Goal: Transaction & Acquisition: Purchase product/service

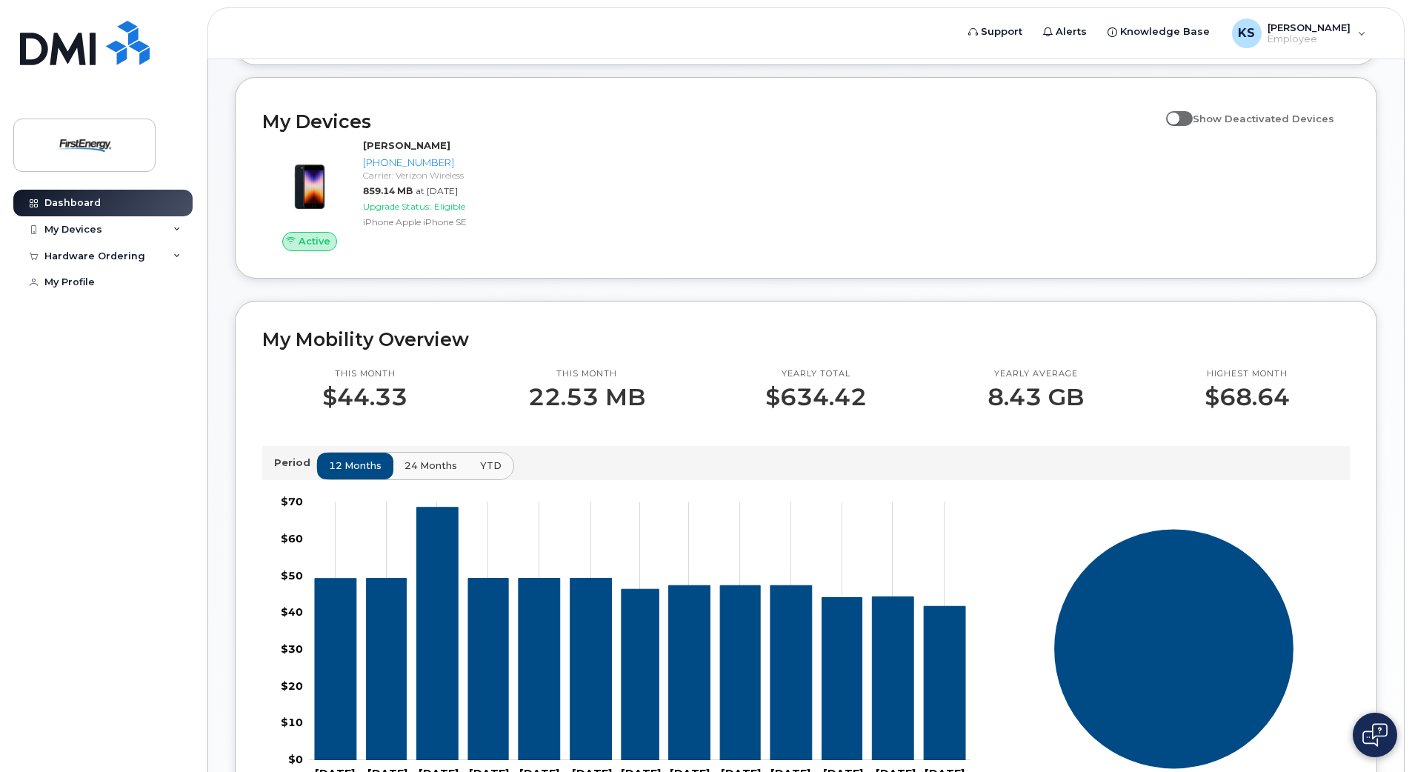
scroll to position [217, 0]
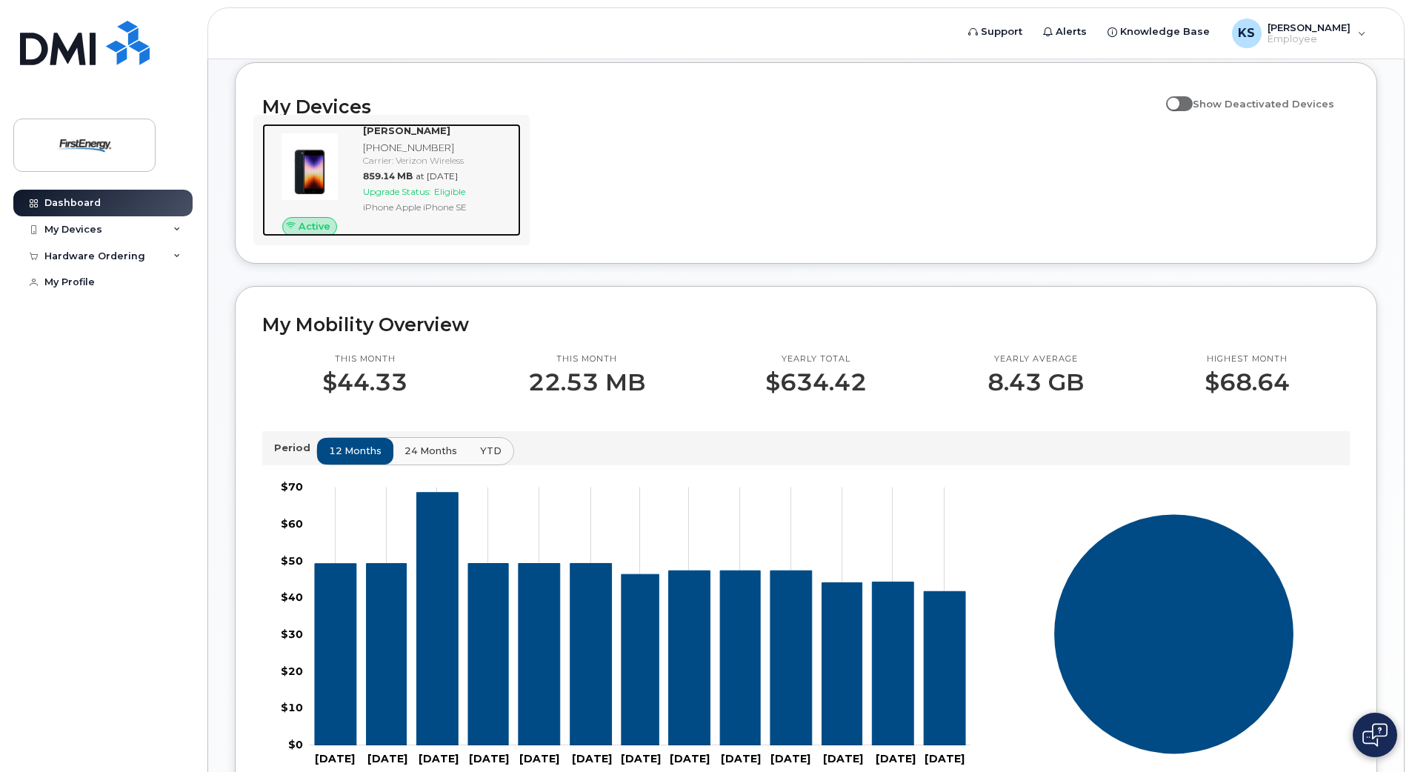
click at [439, 188] on span "Eligible" at bounding box center [449, 191] width 31 height 11
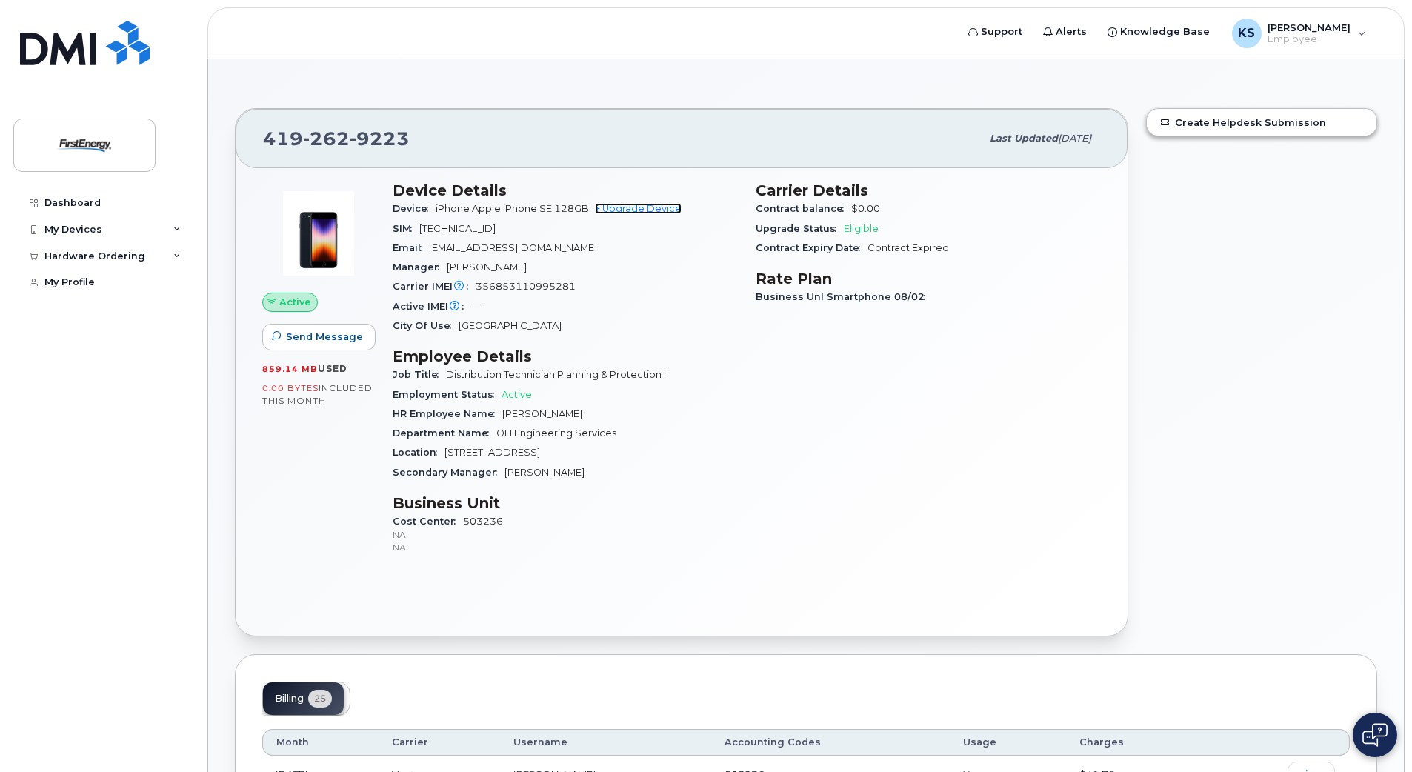
click at [637, 209] on link "+ Upgrade Device" at bounding box center [638, 208] width 87 height 11
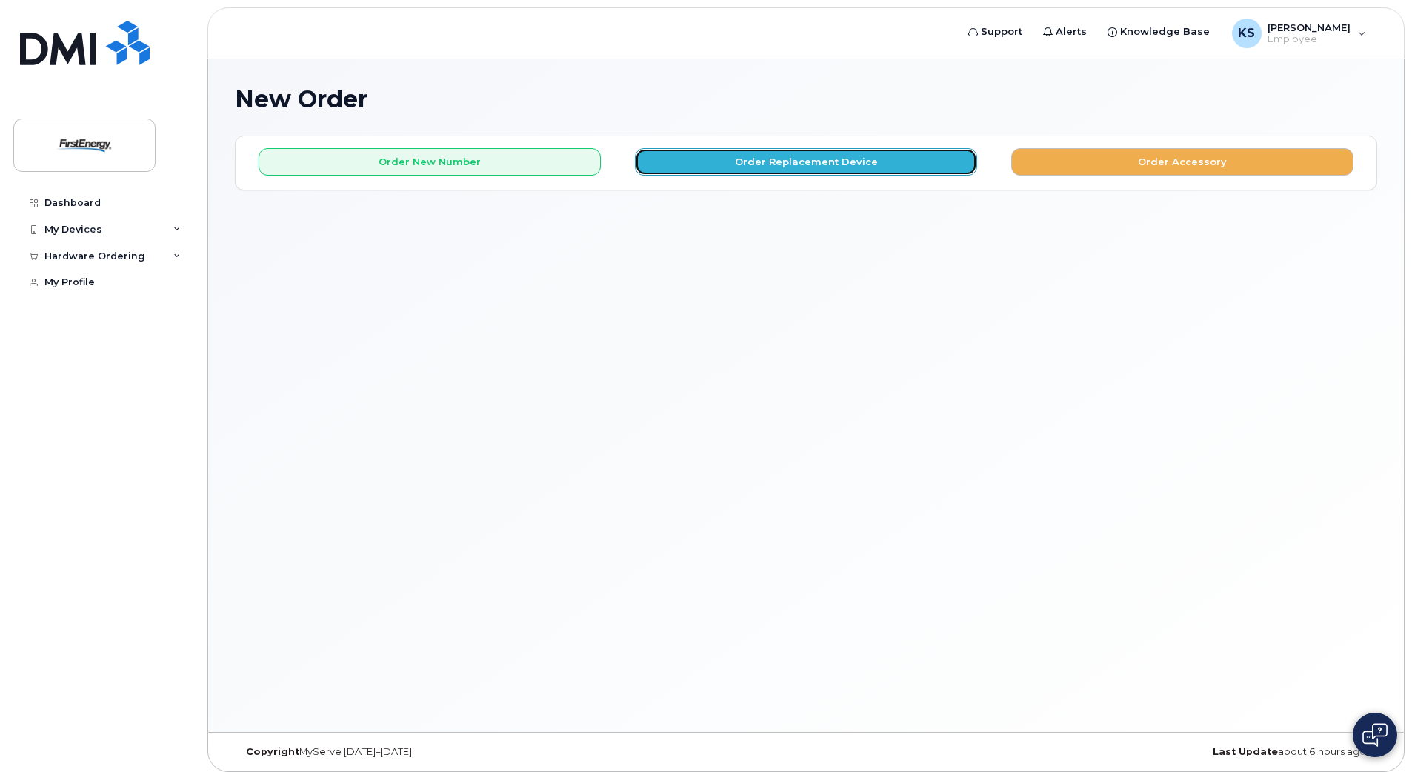
click at [842, 162] on button "Order Replacement Device" at bounding box center [806, 161] width 342 height 27
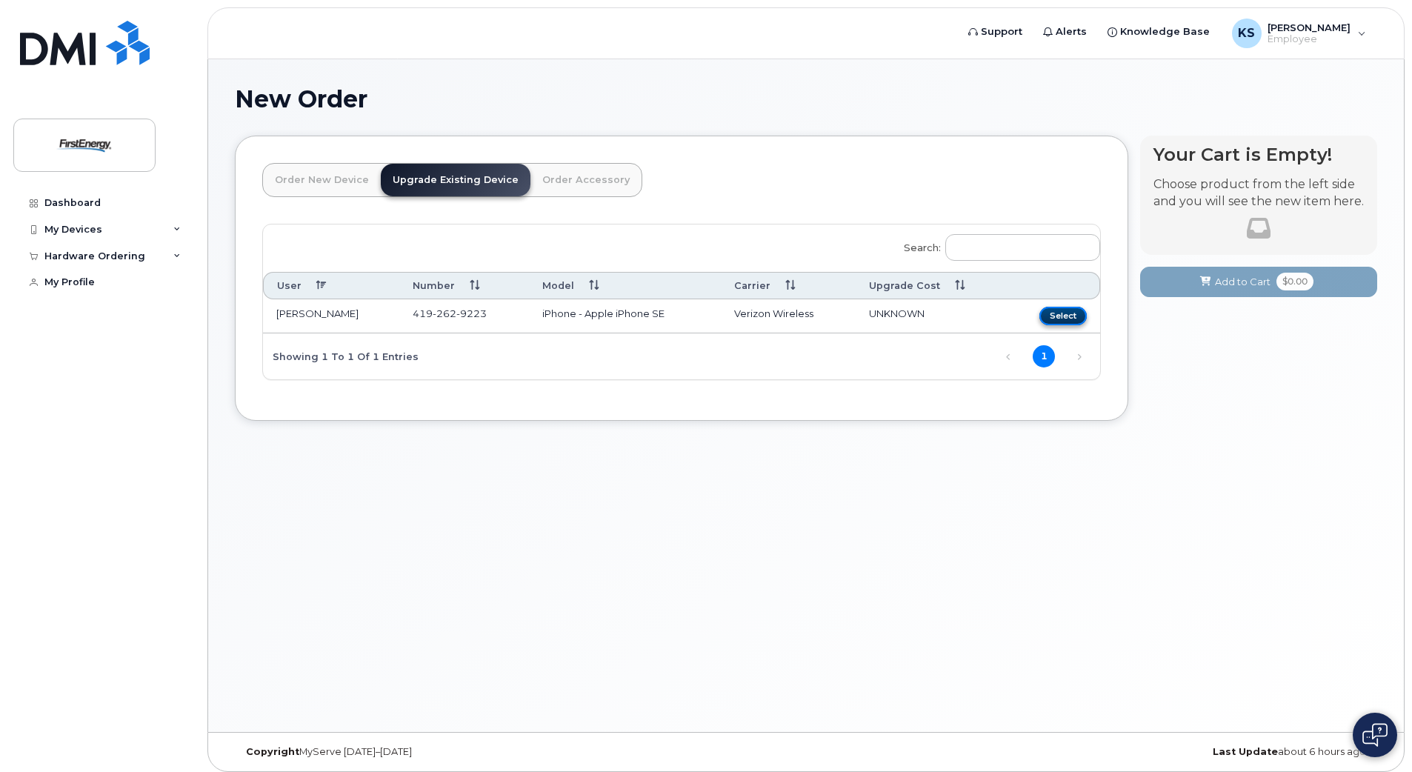
click at [1052, 316] on button "Select" at bounding box center [1062, 316] width 47 height 19
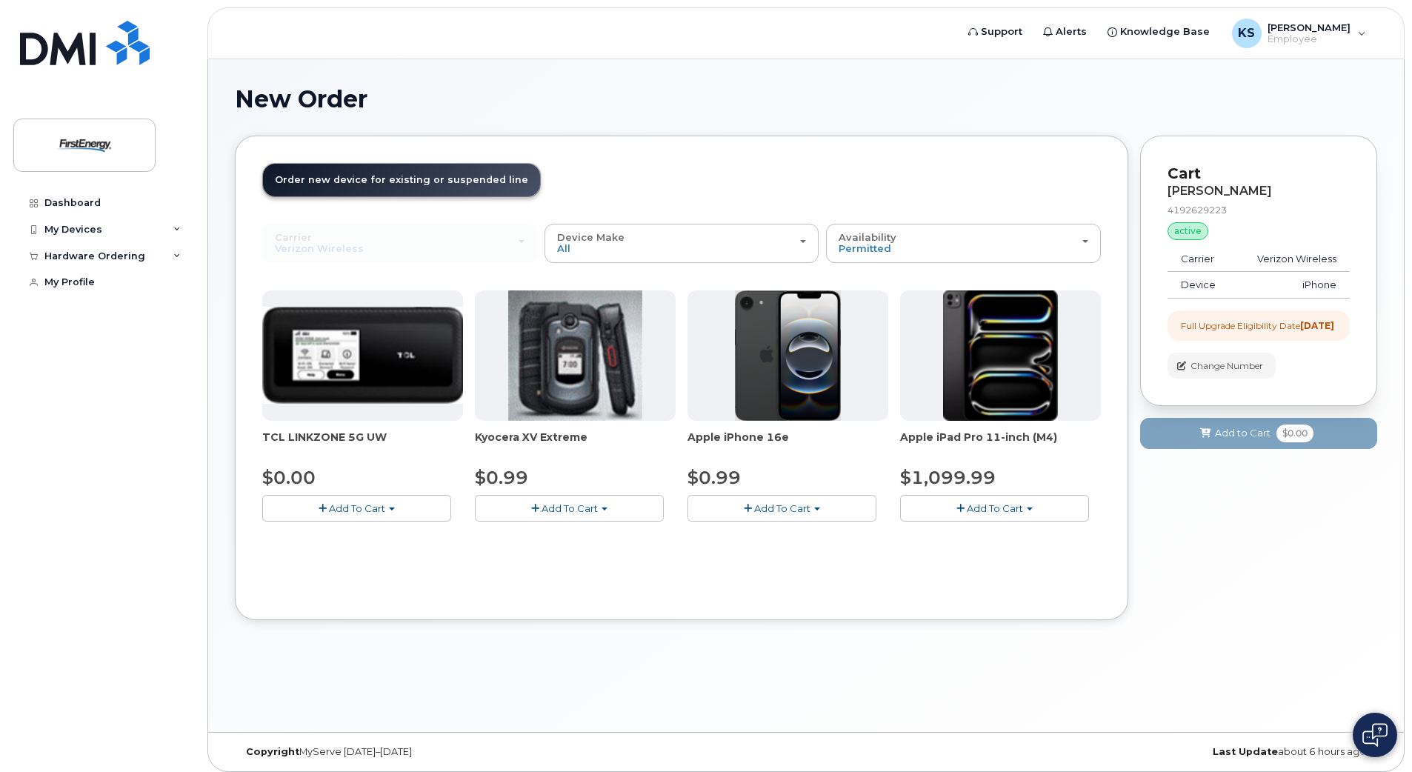
click at [781, 509] on span "Add To Cart" at bounding box center [782, 508] width 56 height 12
click at [818, 504] on button "Add To Cart" at bounding box center [781, 508] width 189 height 26
click at [796, 531] on link "$0.99 - 2 Year Upgrade" at bounding box center [762, 536] width 143 height 19
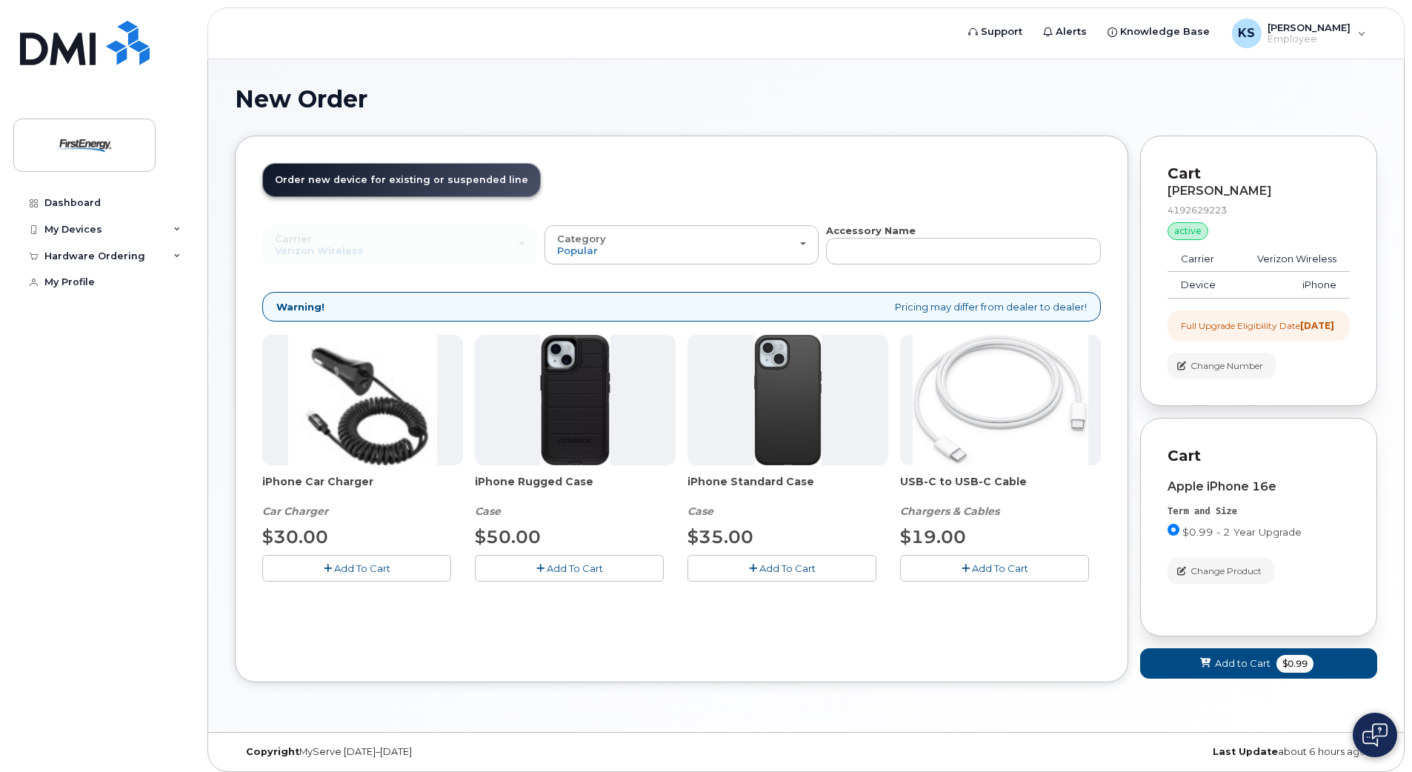
click at [1001, 570] on span "Add To Cart" at bounding box center [1000, 568] width 56 height 12
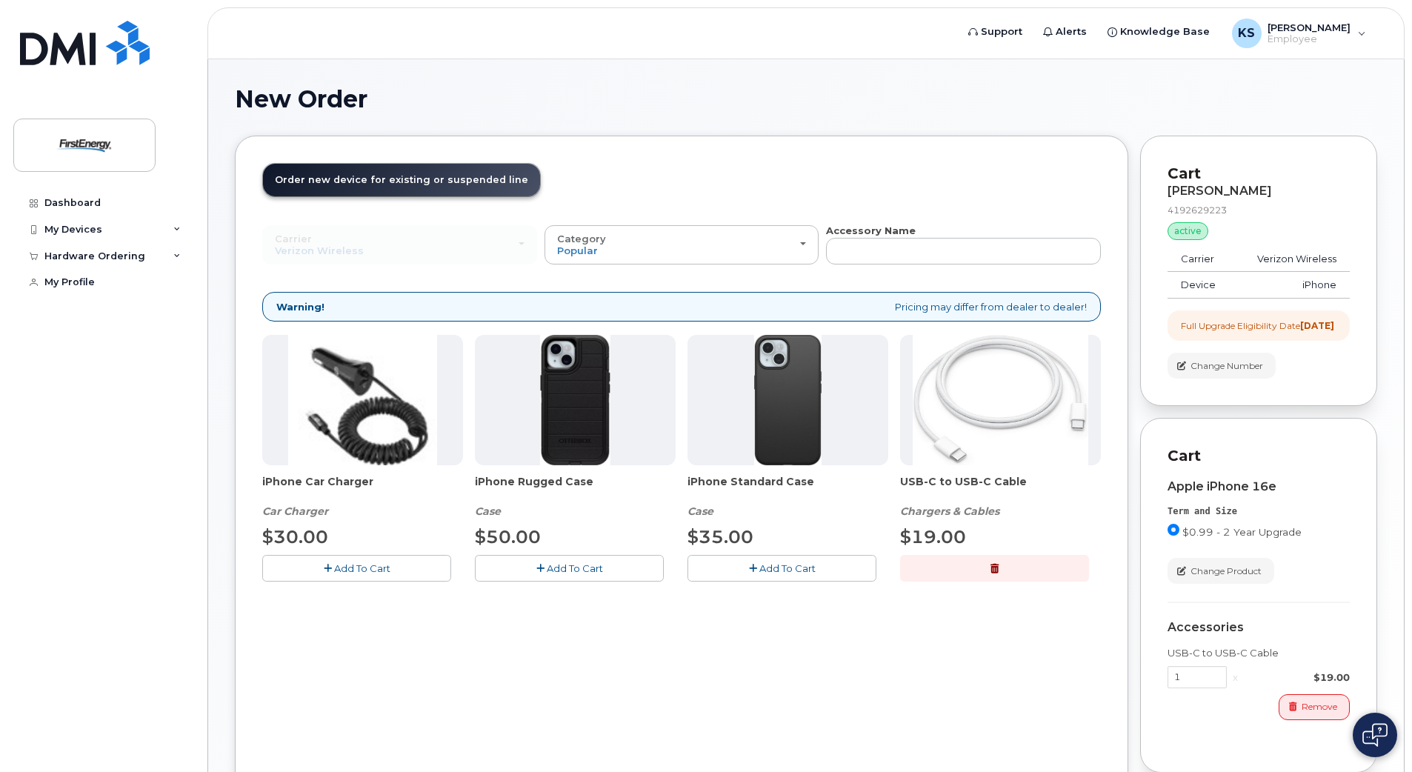
click at [378, 558] on button "Add To Cart" at bounding box center [356, 568] width 189 height 26
click at [378, 558] on button "button" at bounding box center [356, 568] width 189 height 26
click at [362, 567] on span "Add To Cart" at bounding box center [362, 568] width 56 height 12
click at [762, 565] on span "Add To Cart" at bounding box center [787, 568] width 56 height 12
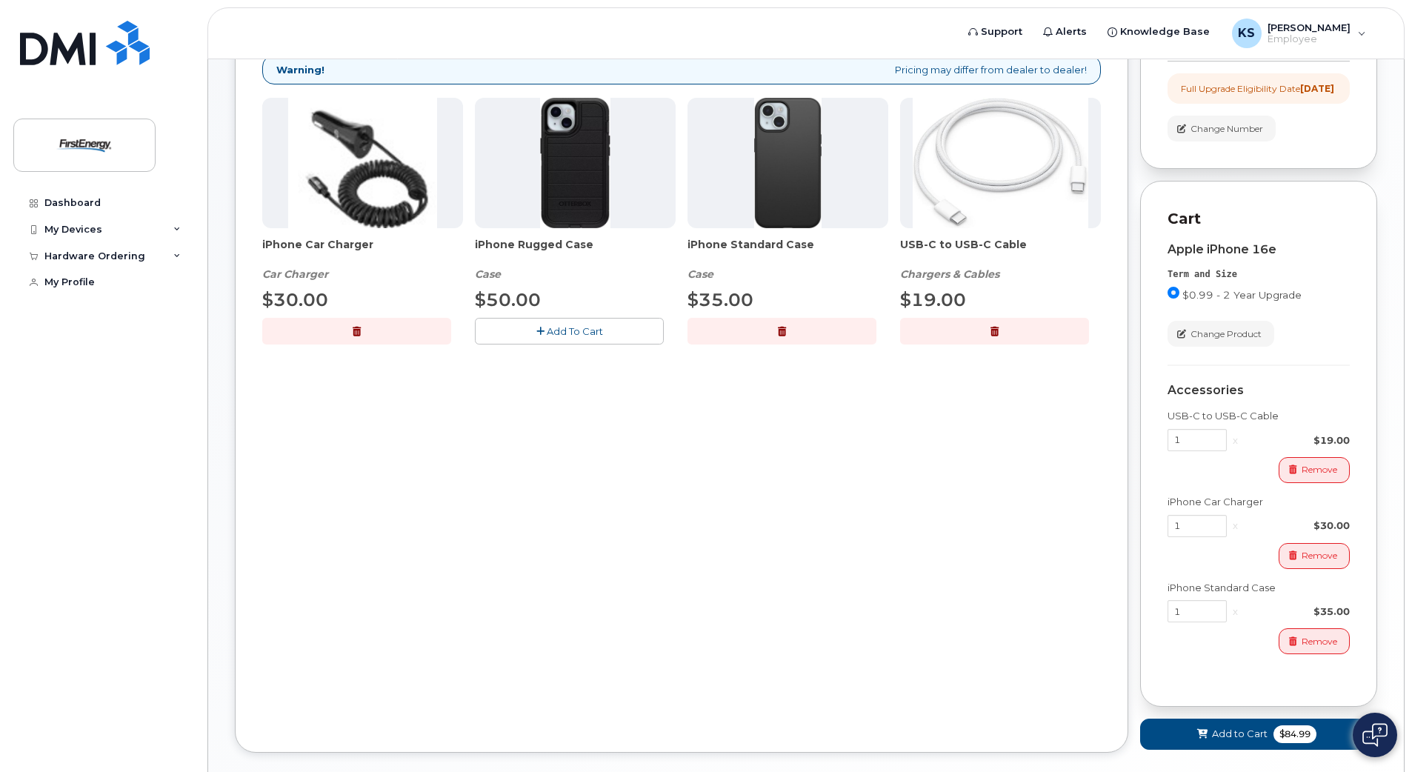
scroll to position [327, 0]
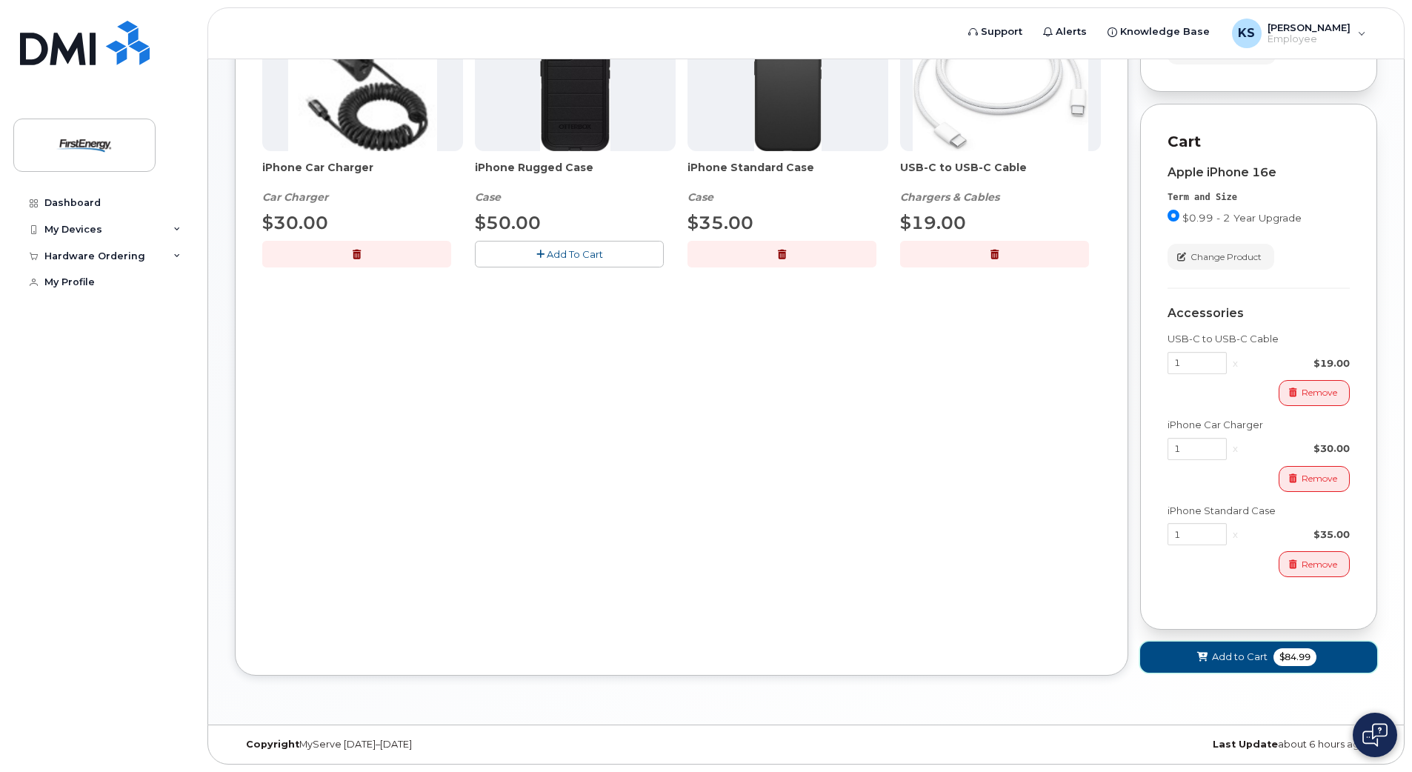
click at [1206, 659] on icon at bounding box center [1202, 658] width 10 height 10
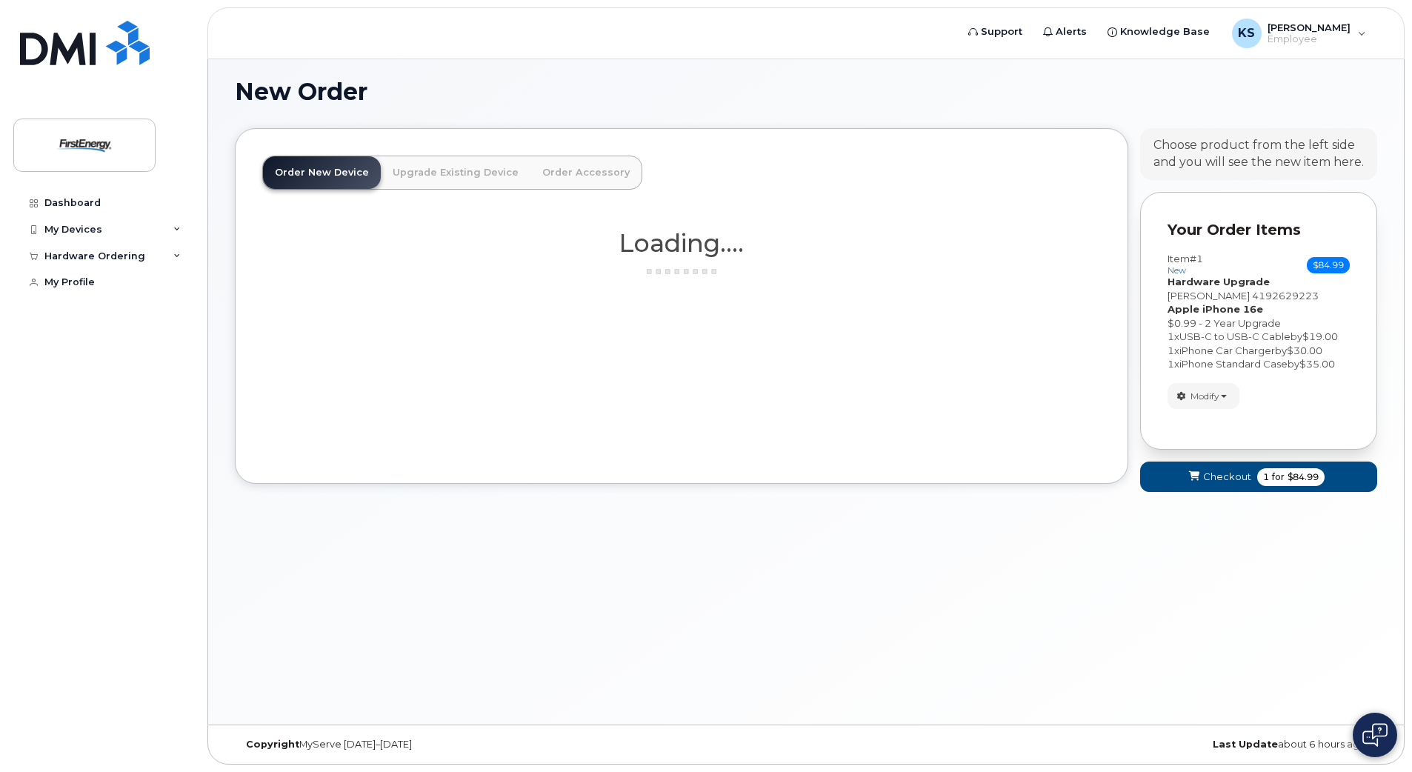
scroll to position [7, 0]
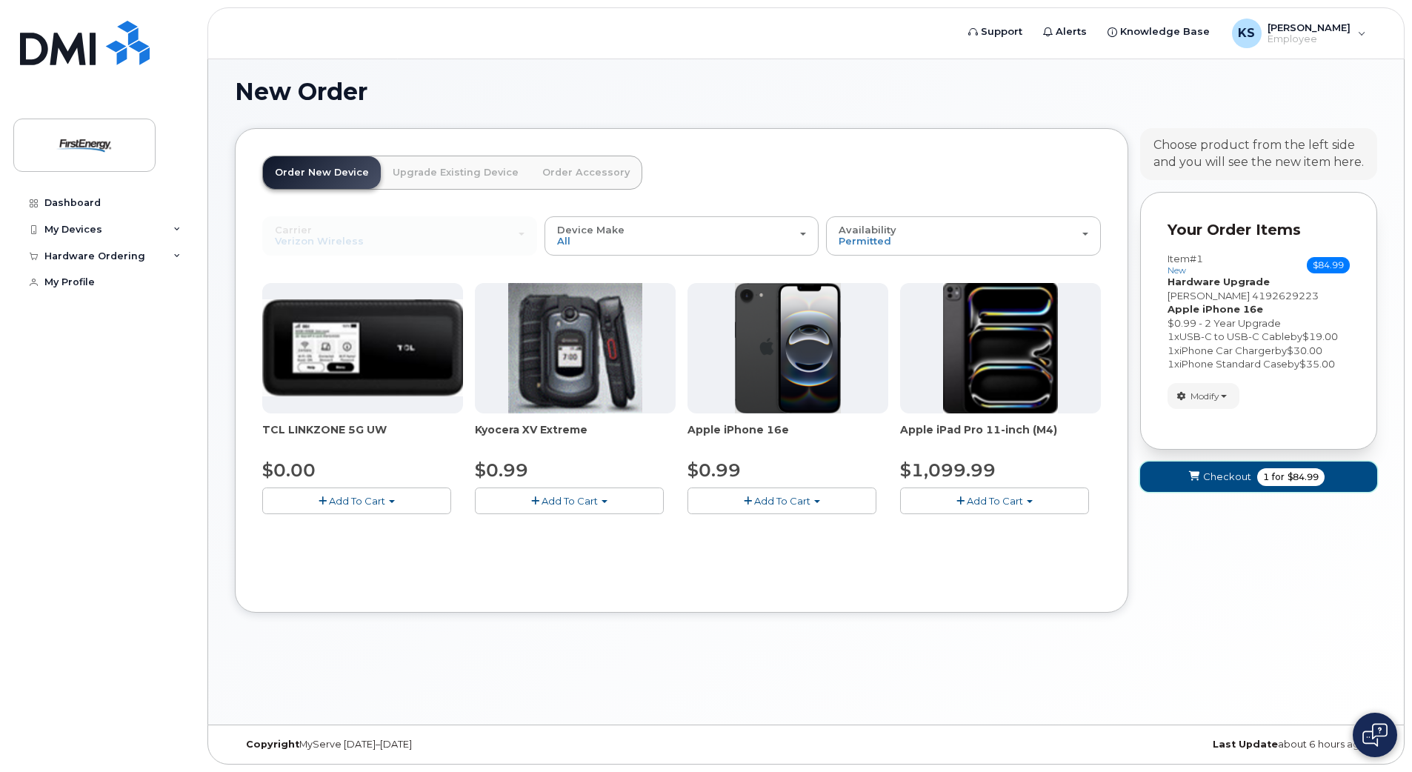
click at [1204, 475] on span "Checkout" at bounding box center [1227, 477] width 48 height 14
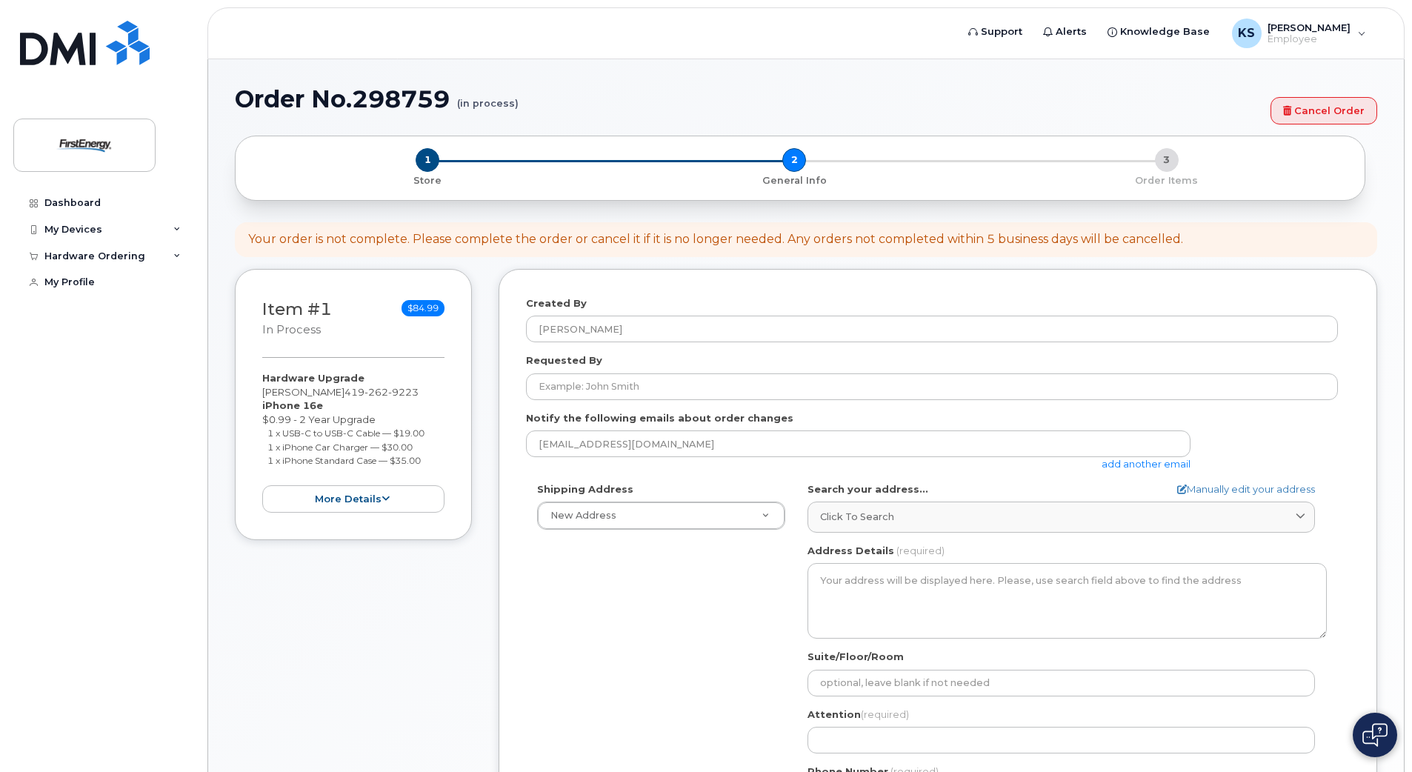
select select
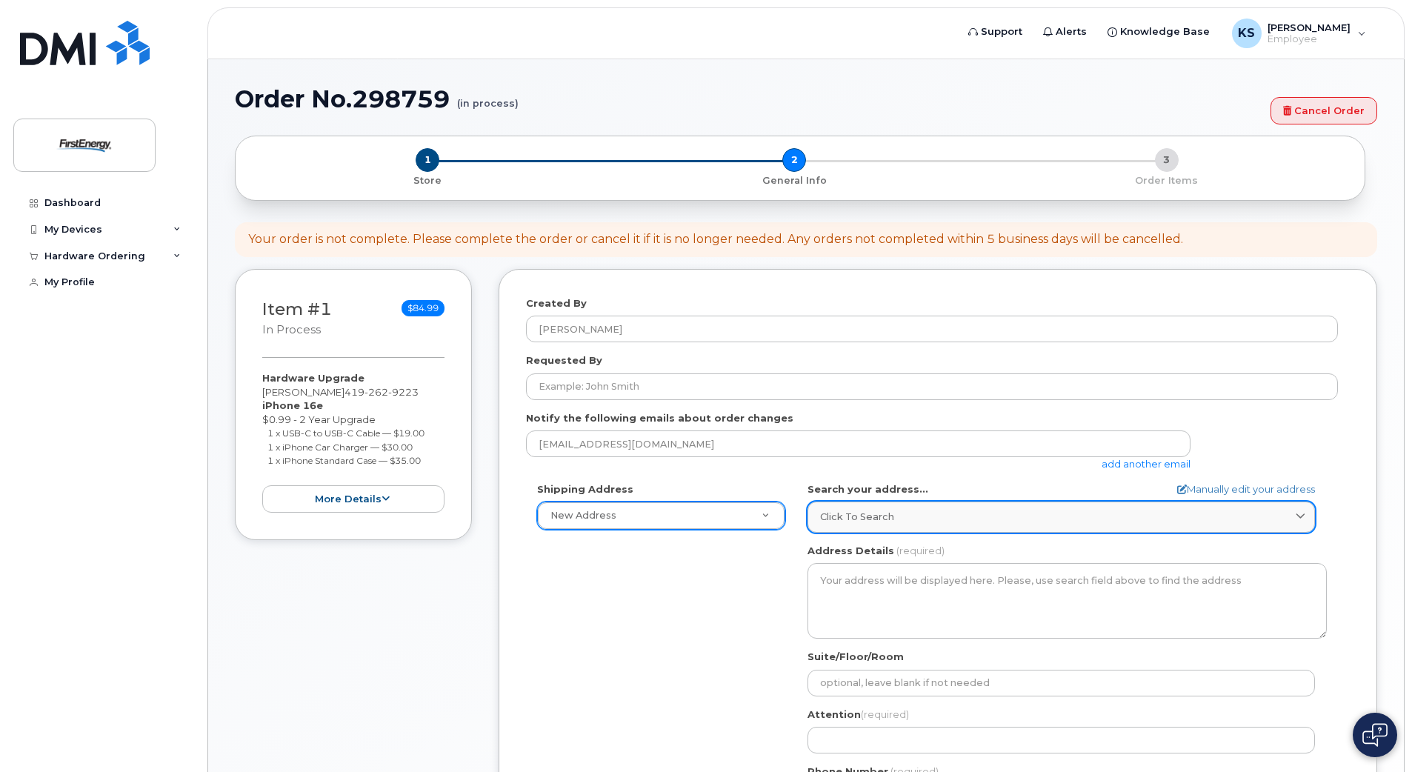
click at [902, 519] on div "Click to search" at bounding box center [1061, 517] width 482 height 14
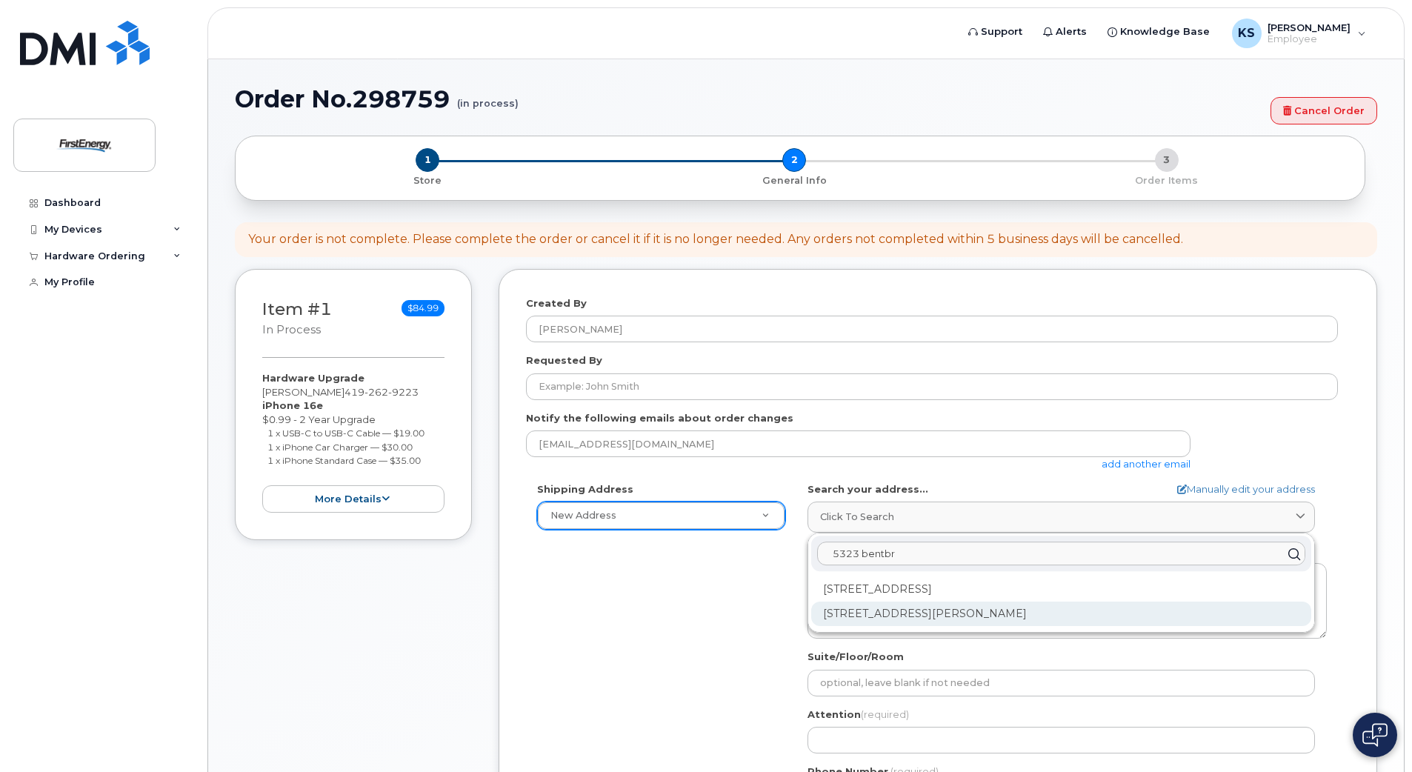
type input "5323 bentbr"
click at [930, 617] on div "5323 Bentbrook Dr Sylvania OH 43560-2744" at bounding box center [1061, 614] width 500 height 24
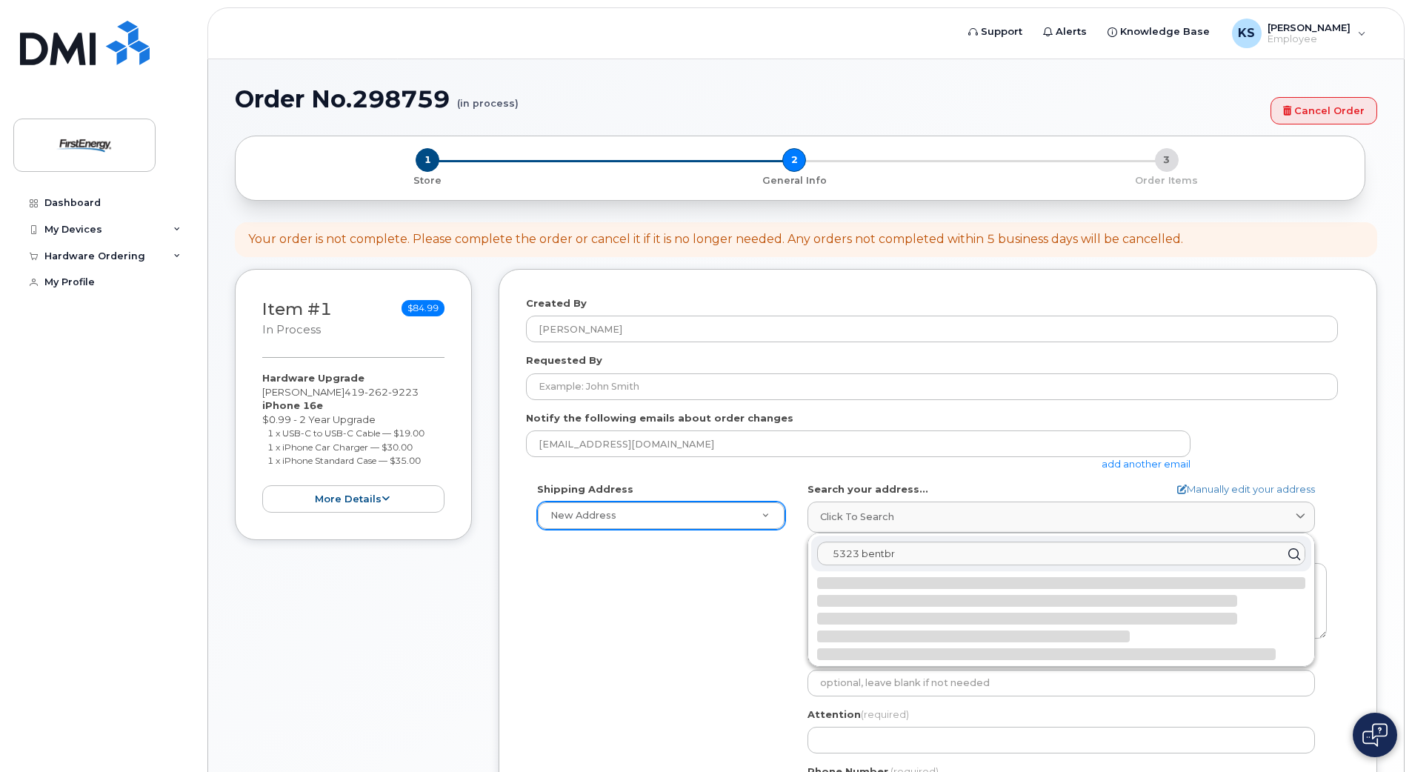
select select
type textarea "5323 Bentbrook Dr SYLVANIA OH 43560-2744 UNITED STATES"
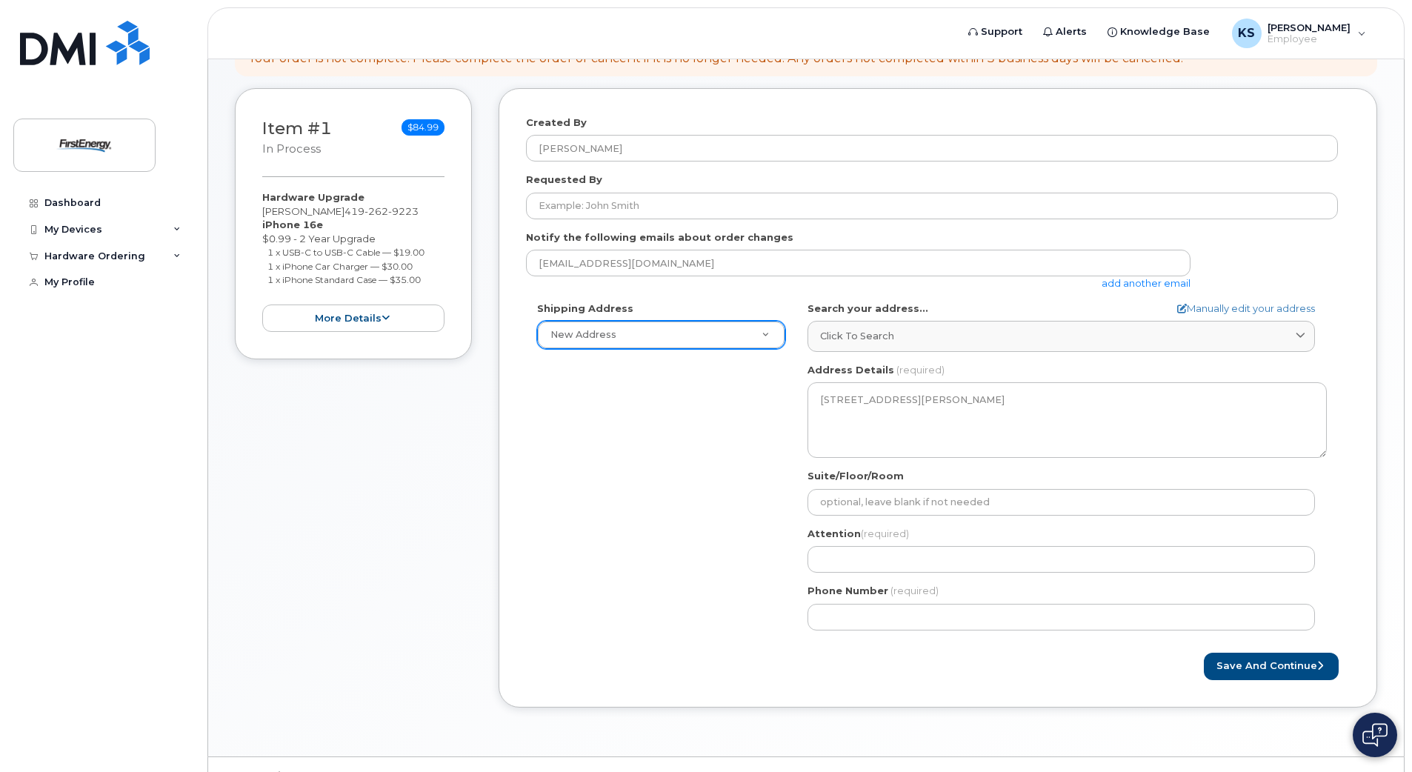
scroll to position [182, 0]
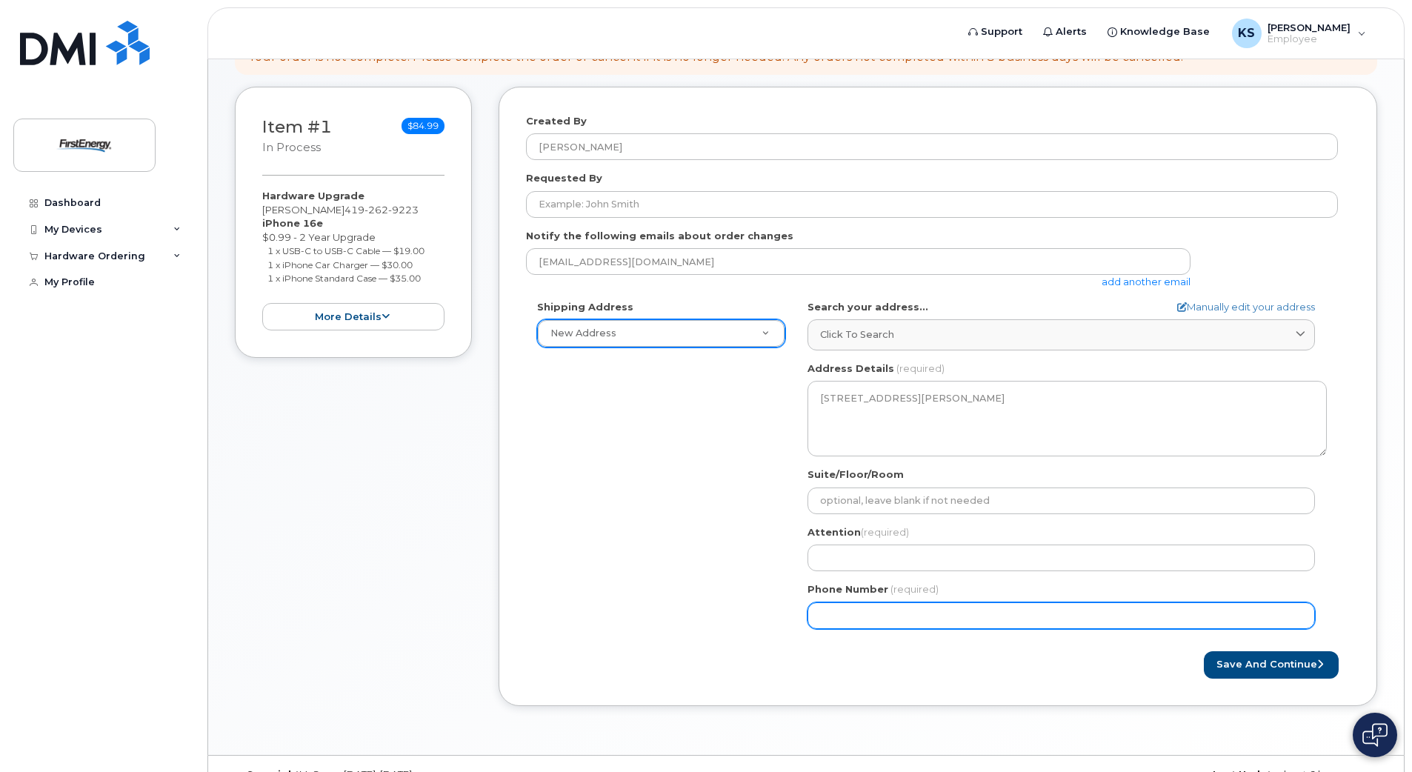
click at [833, 607] on input "Phone Number" at bounding box center [1060, 615] width 507 height 27
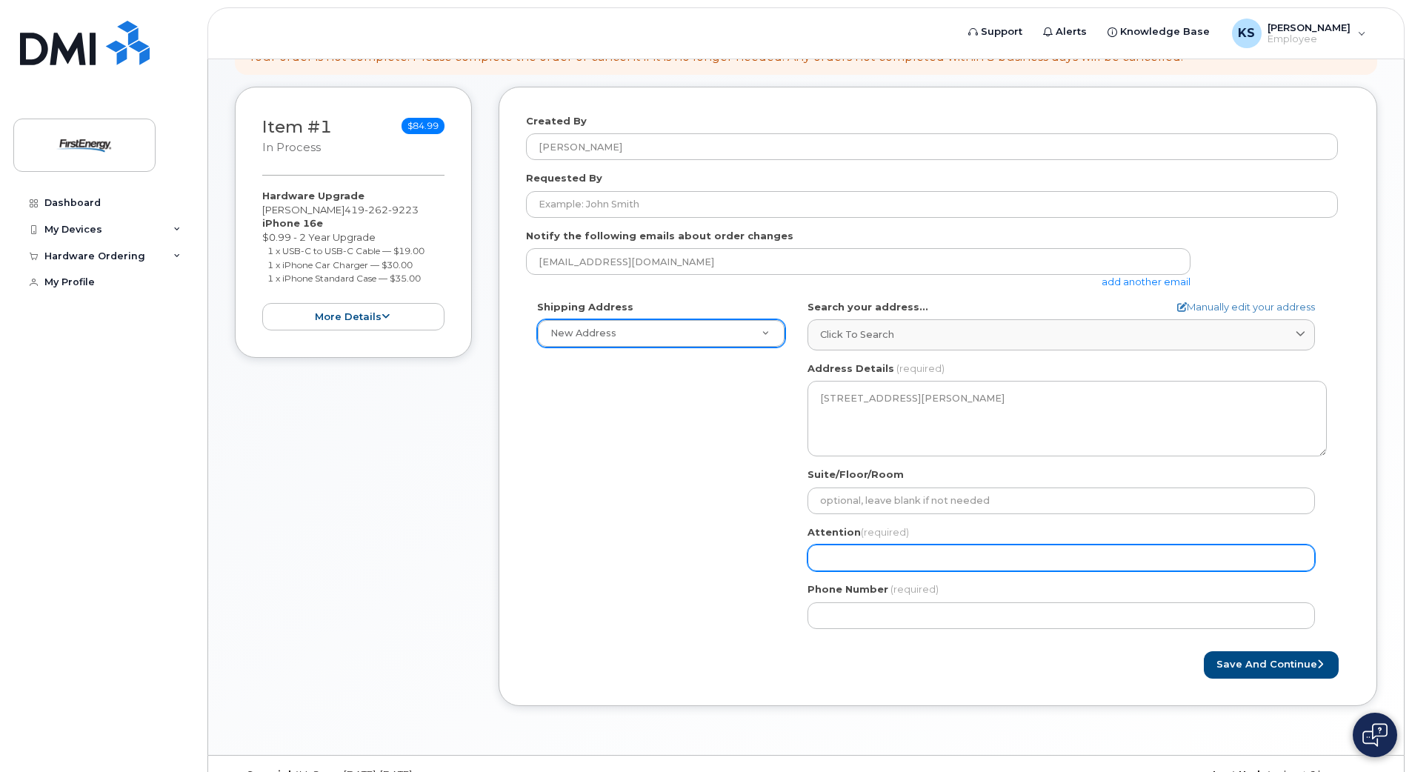
click at [832, 554] on input "Attention (required)" at bounding box center [1060, 557] width 507 height 27
select select
type input "s"
select select
type input "sa"
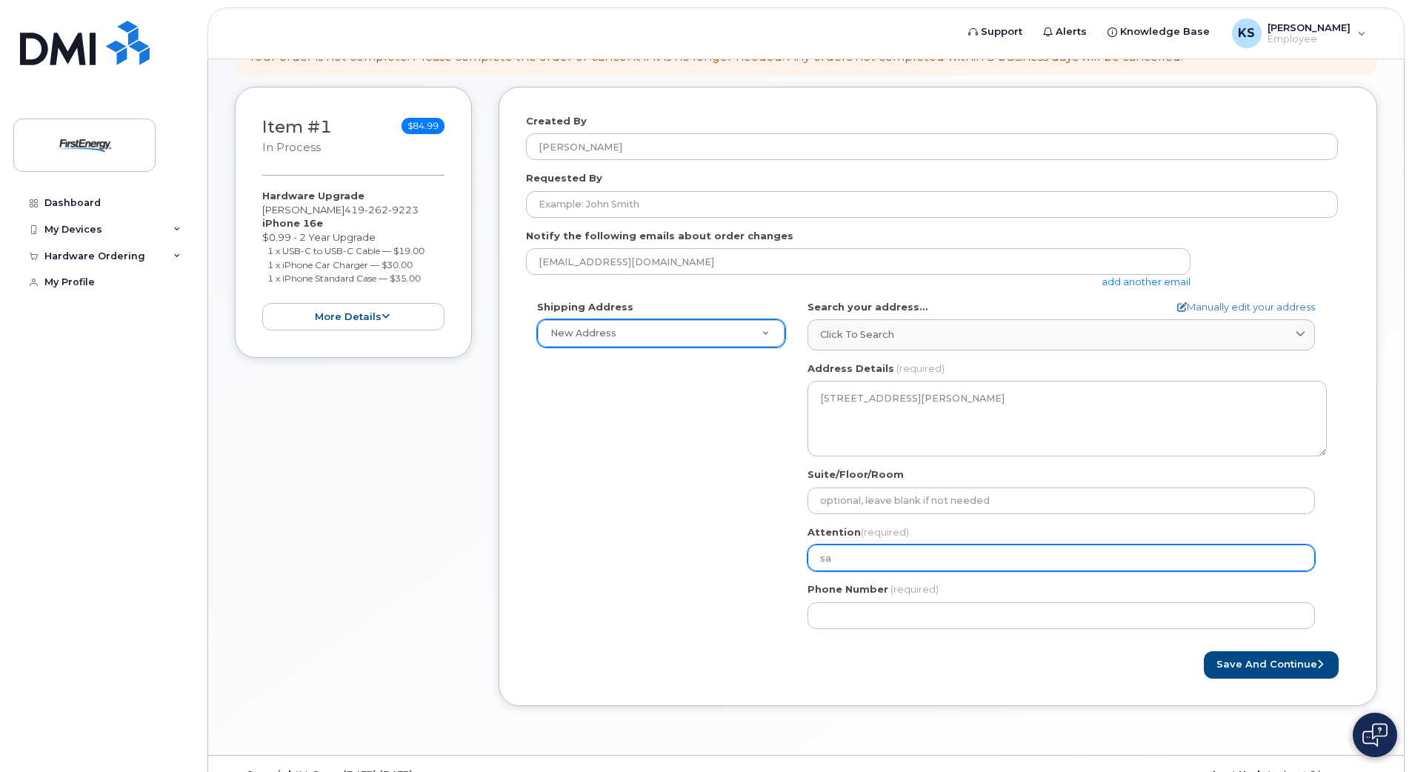
select select
type input "sar"
select select
type input "sara"
select select
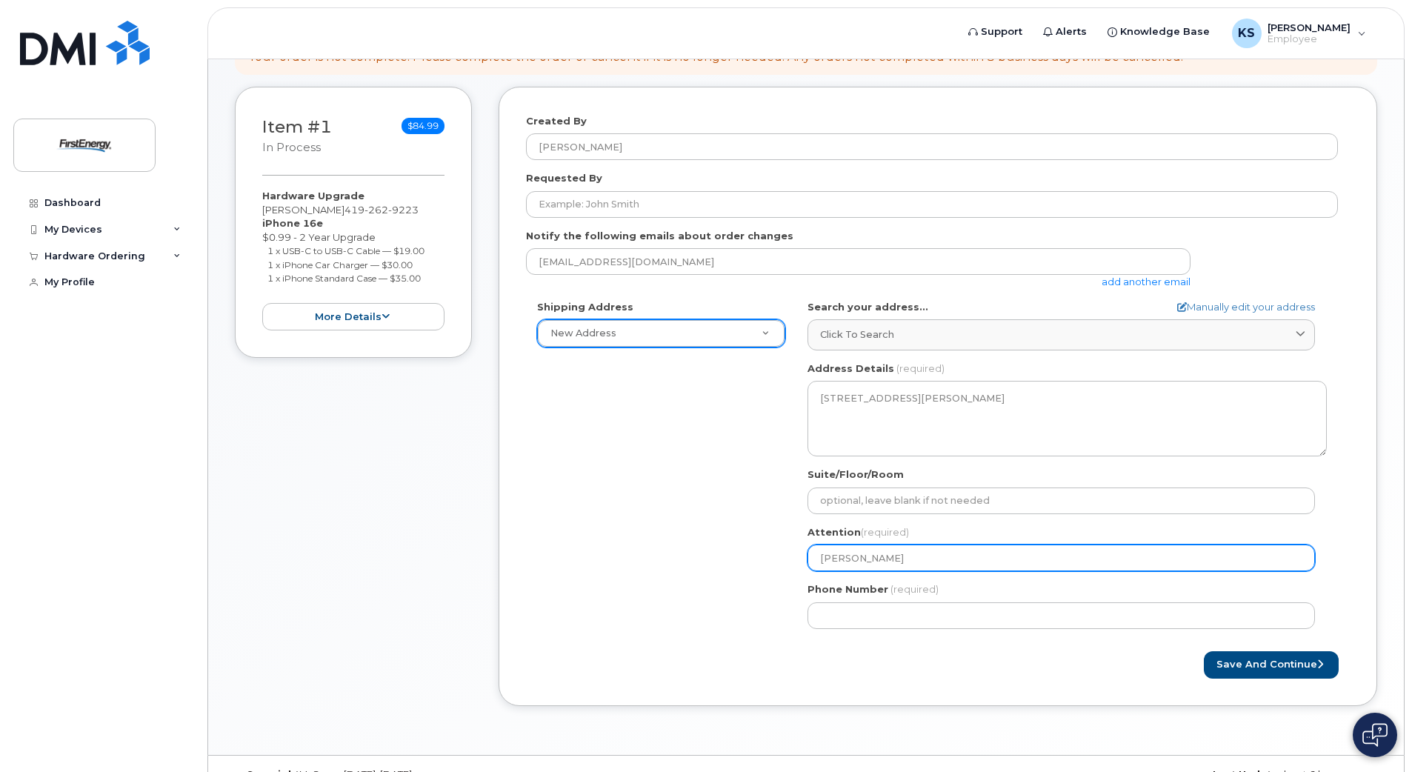
type input "sara k"
select select
type input "sara ke"
select select
type input "sara kee"
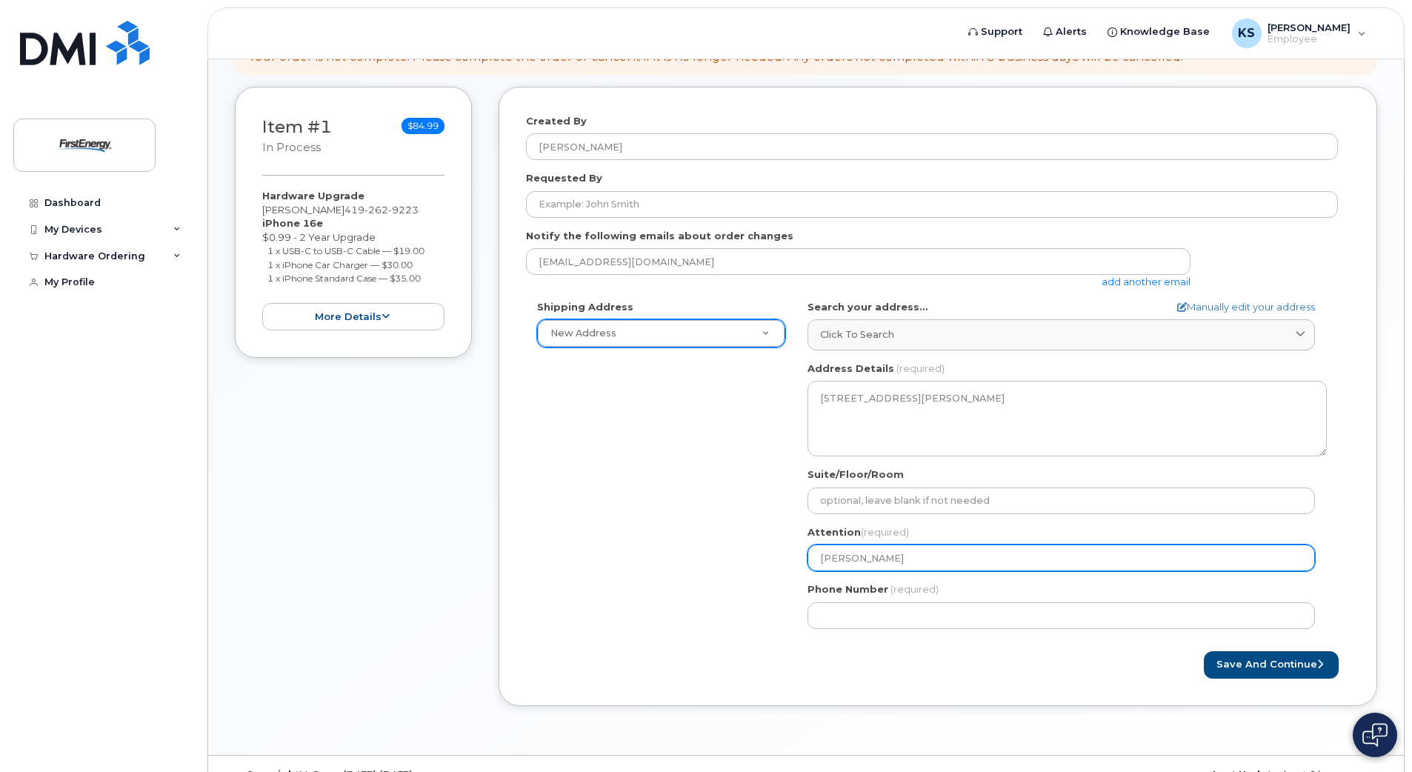
select select
type input "sara keel"
select select
type input "[PERSON_NAME]"
select select
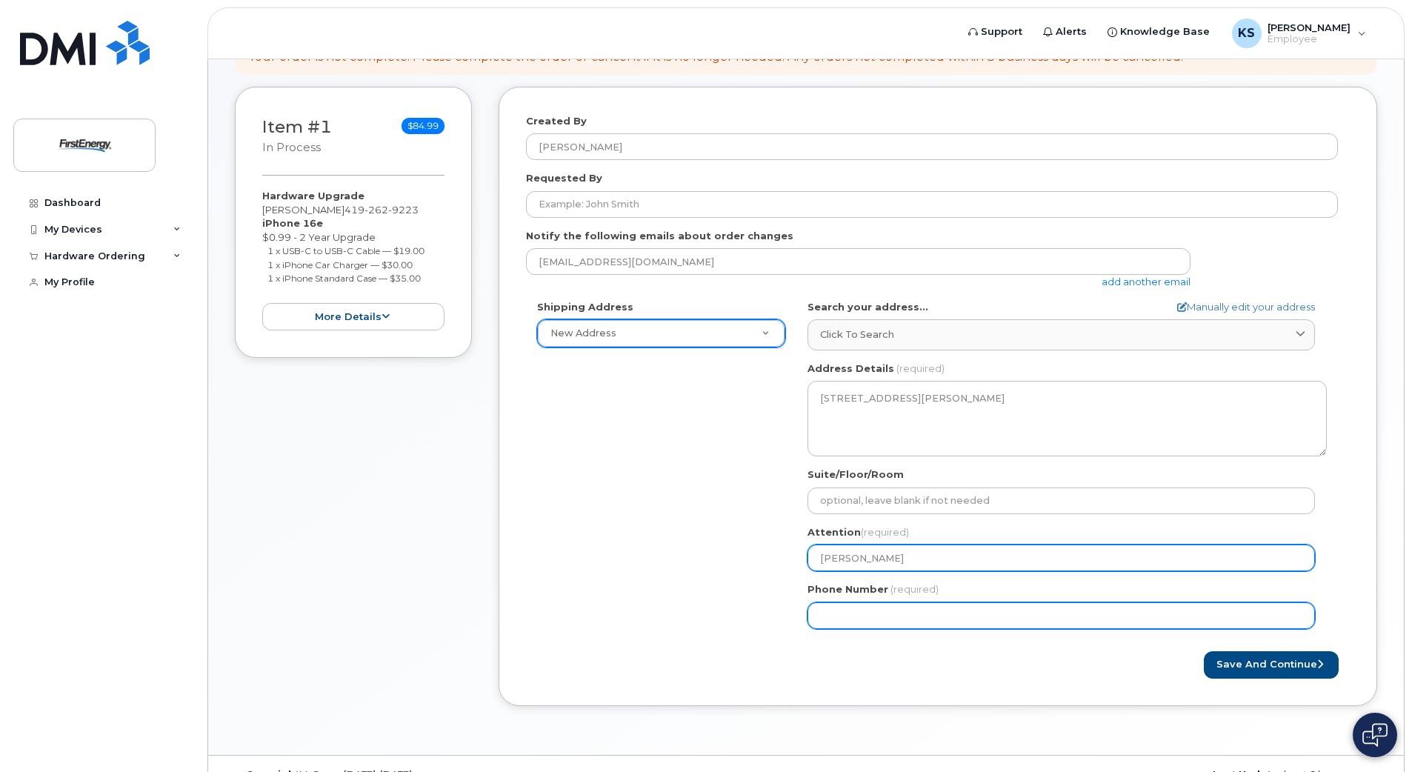
type input "[PERSON_NAME]"
click at [1034, 625] on input "Phone Number" at bounding box center [1060, 615] width 507 height 27
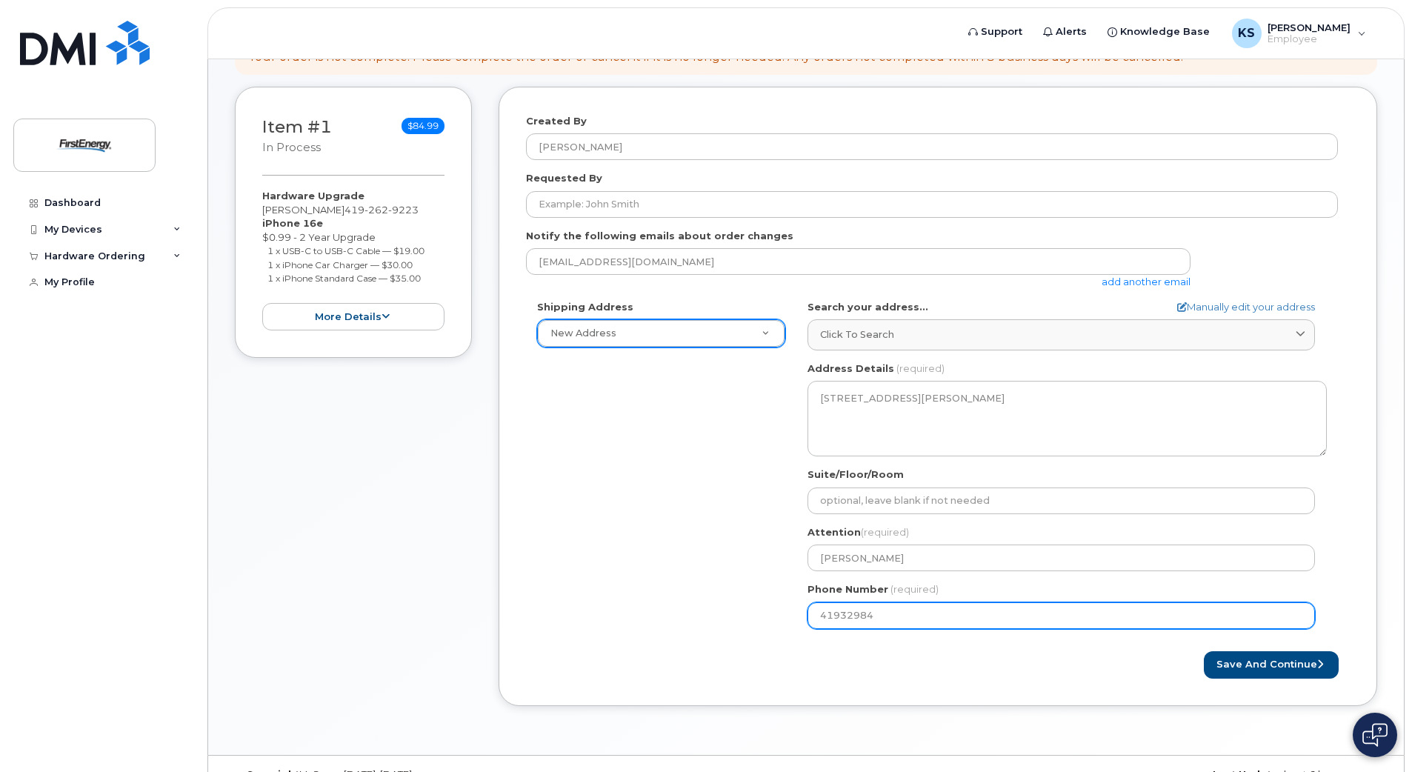
type input "419329847"
select select
type input "4193298471"
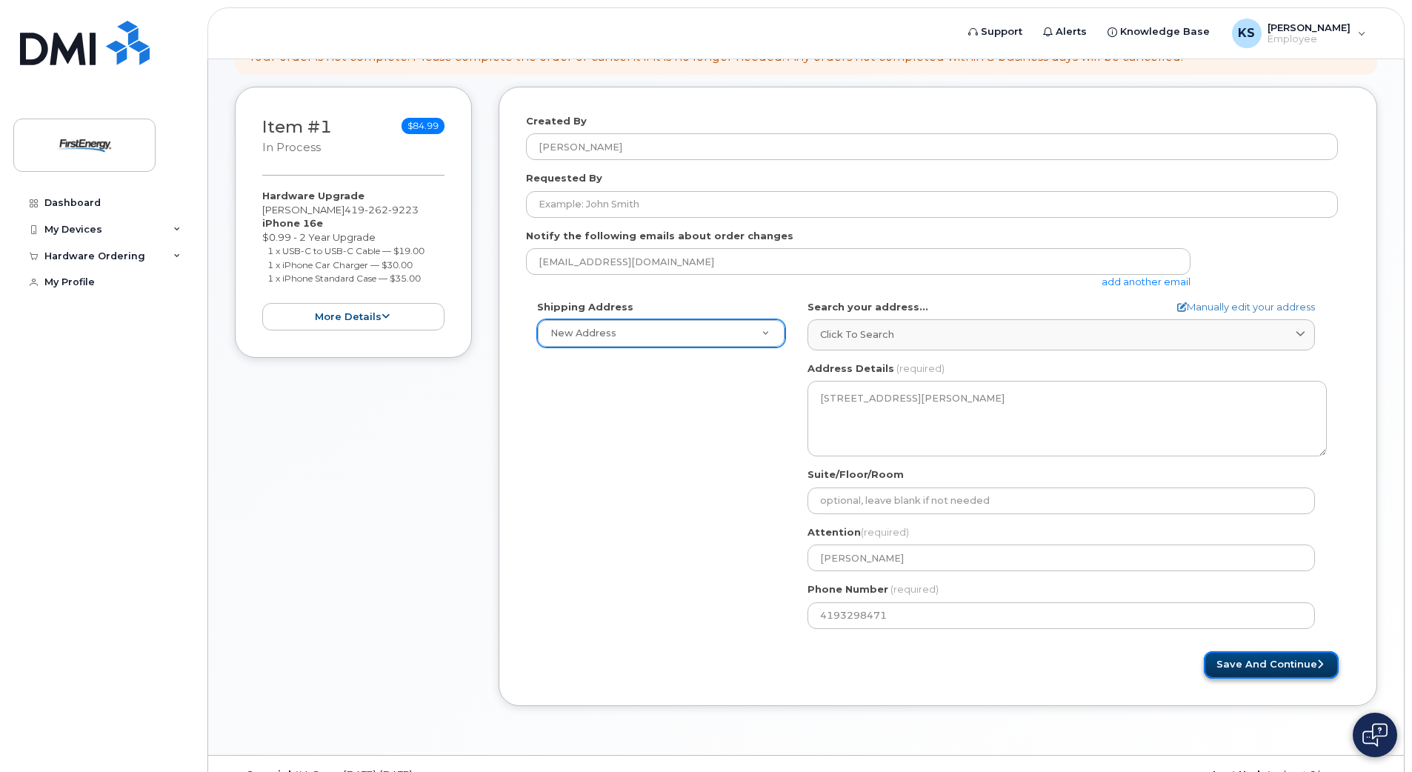
click at [1258, 667] on button "Save and Continue" at bounding box center [1271, 664] width 135 height 27
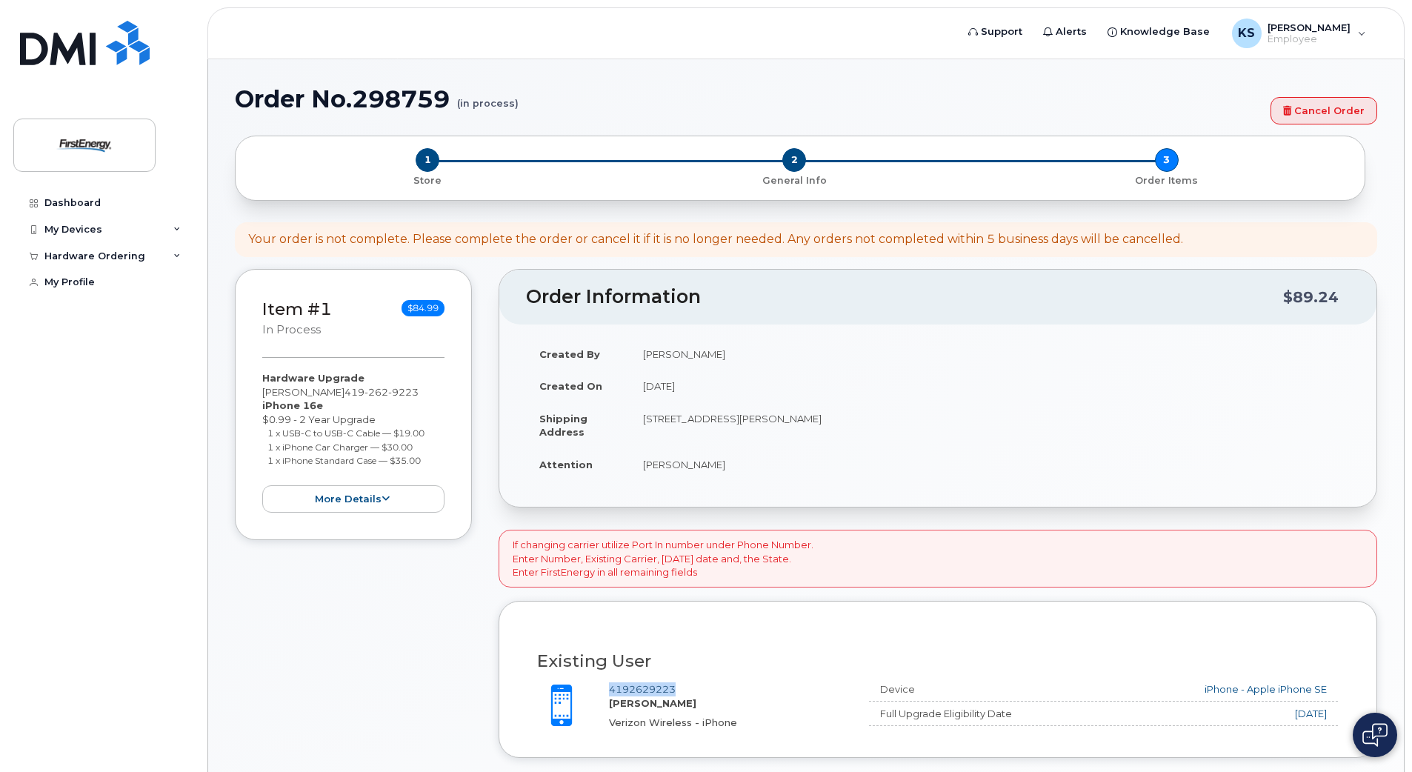
drag, startPoint x: 695, startPoint y: 685, endPoint x: 609, endPoint y: 689, distance: 86.0
click at [609, 689] on div "4192629223 SARA M KEELER Verizon Wireless - iPhone" at bounding box center [733, 705] width 248 height 47
copy link "4192629223"
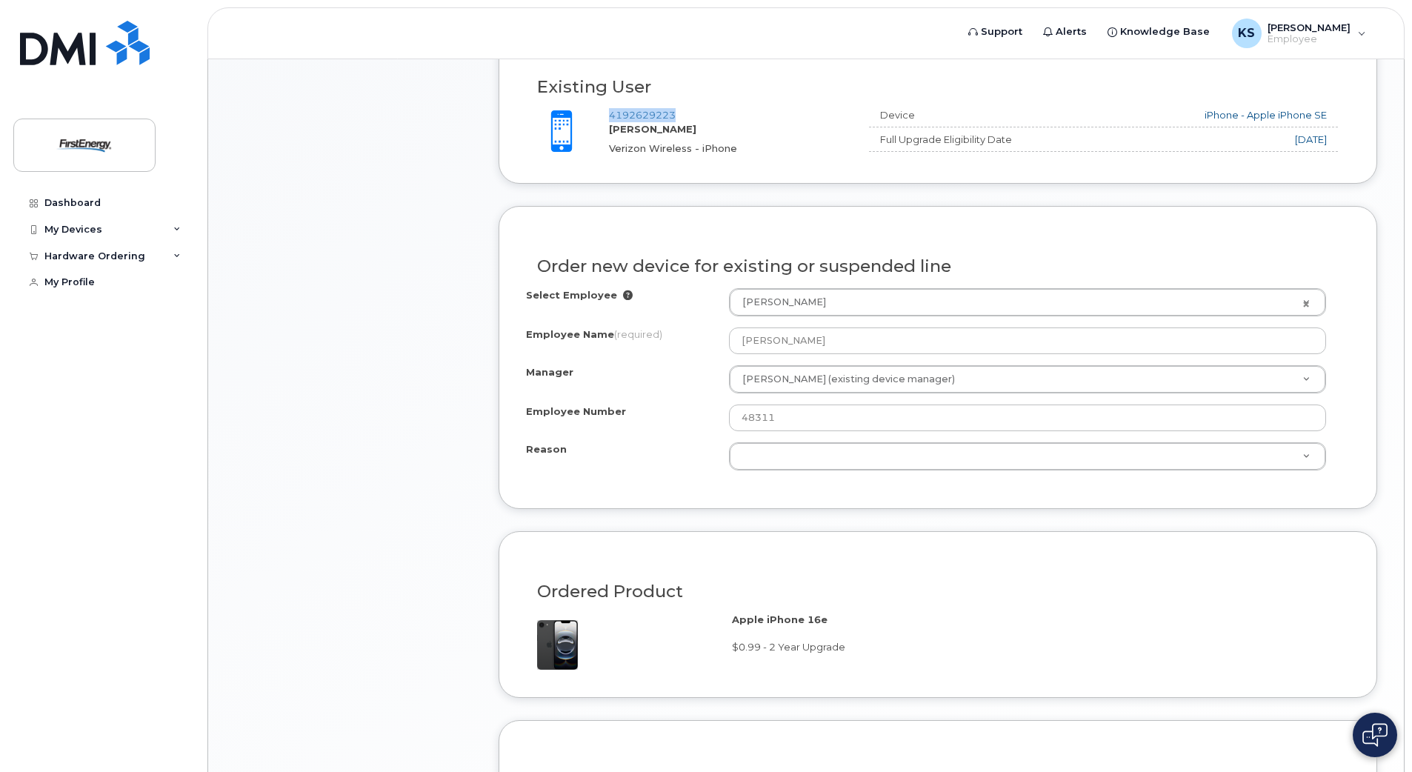
scroll to position [576, 0]
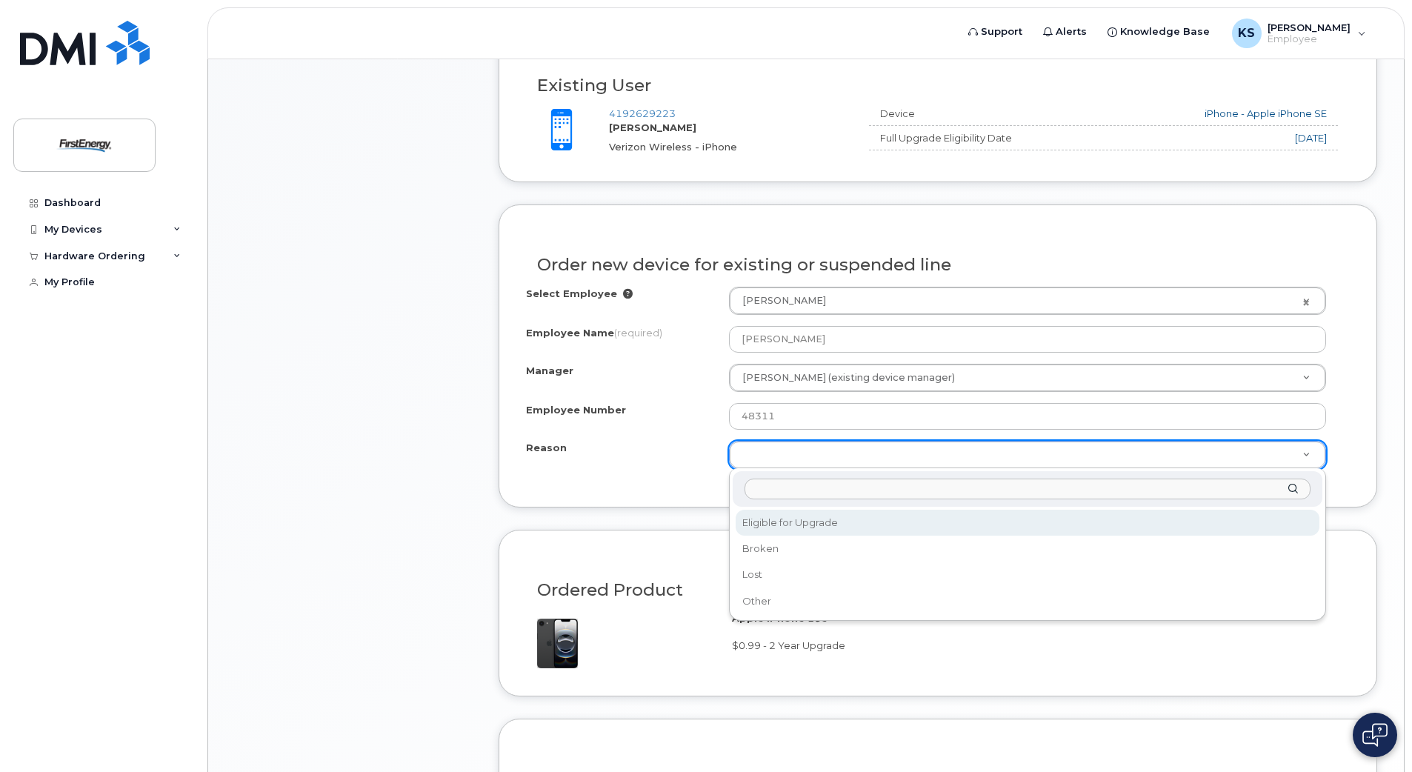
select select "eligible_for_upgrade"
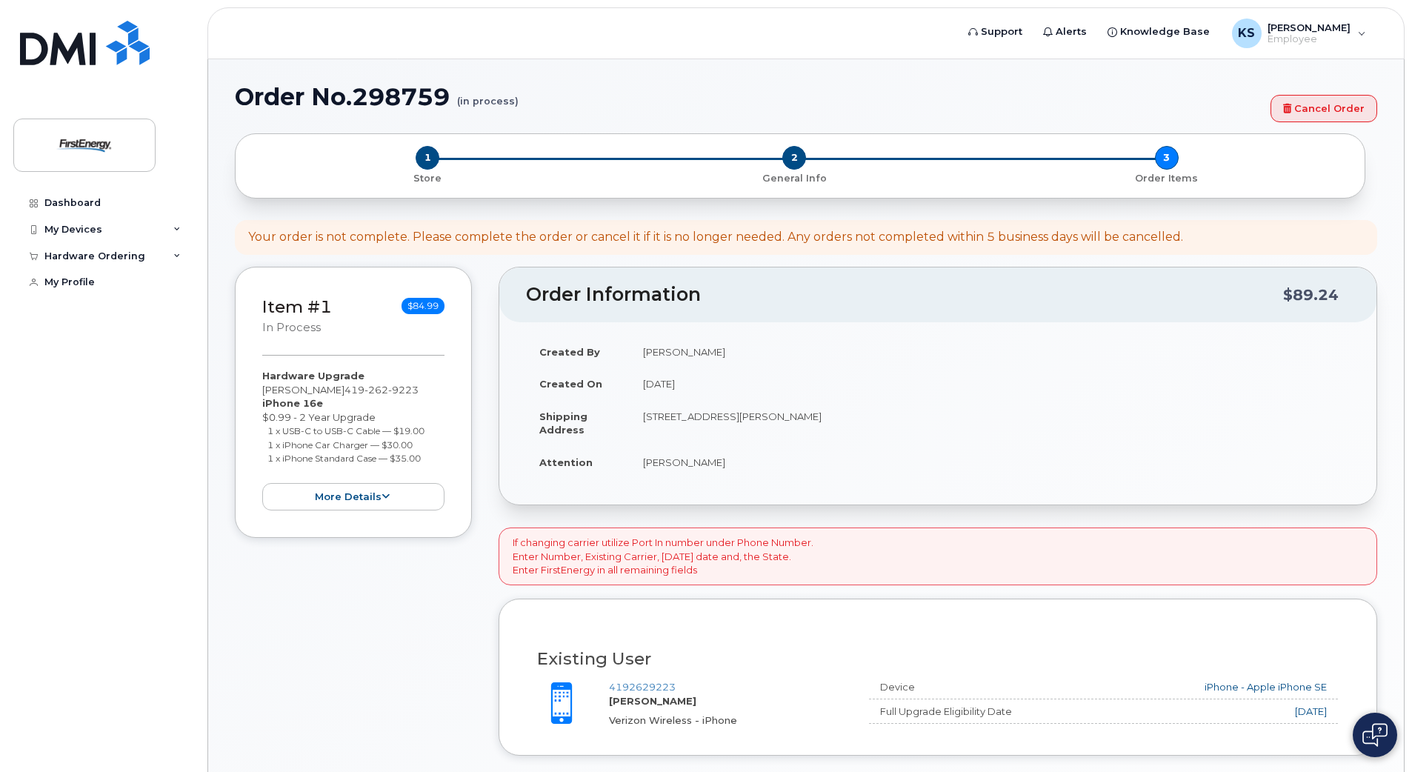
scroll to position [0, 0]
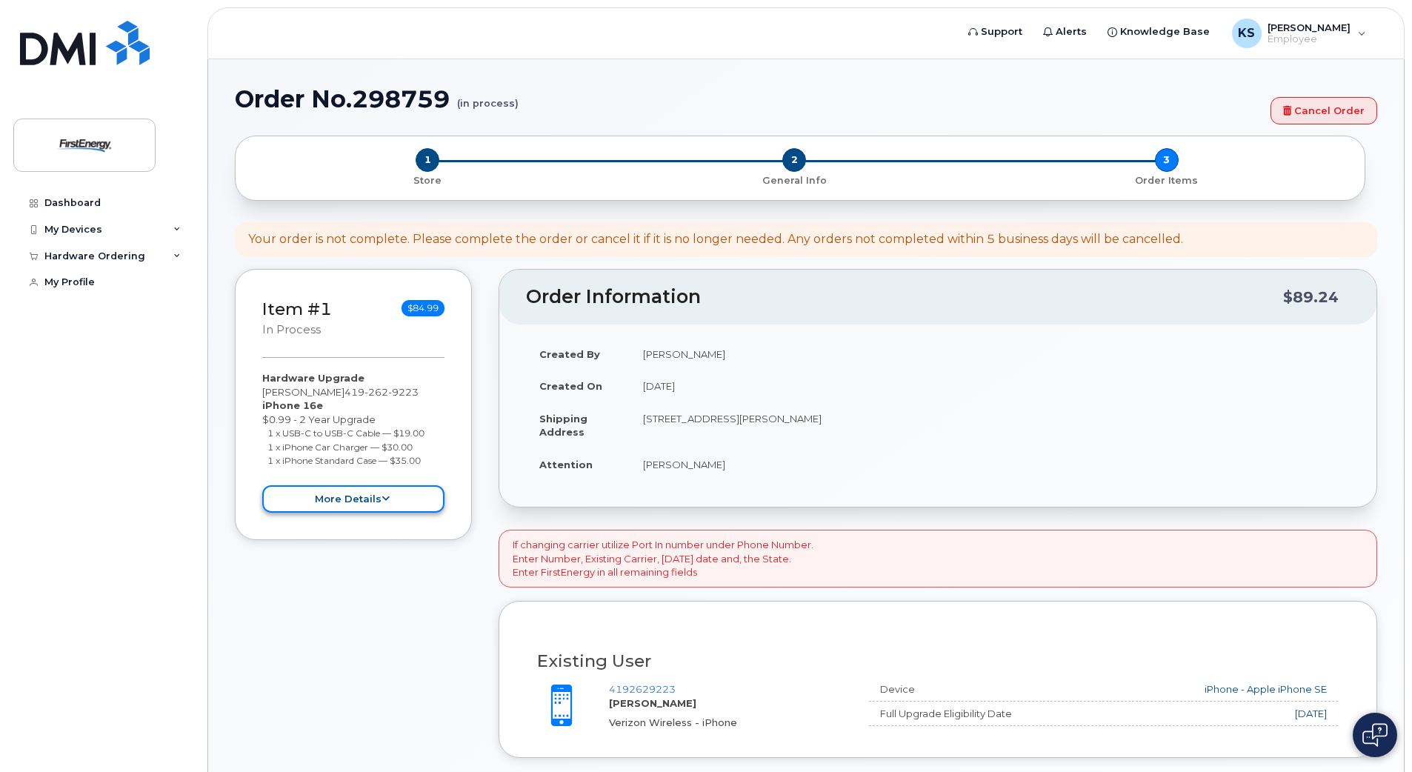
click at [391, 490] on button "more details" at bounding box center [353, 498] width 182 height 27
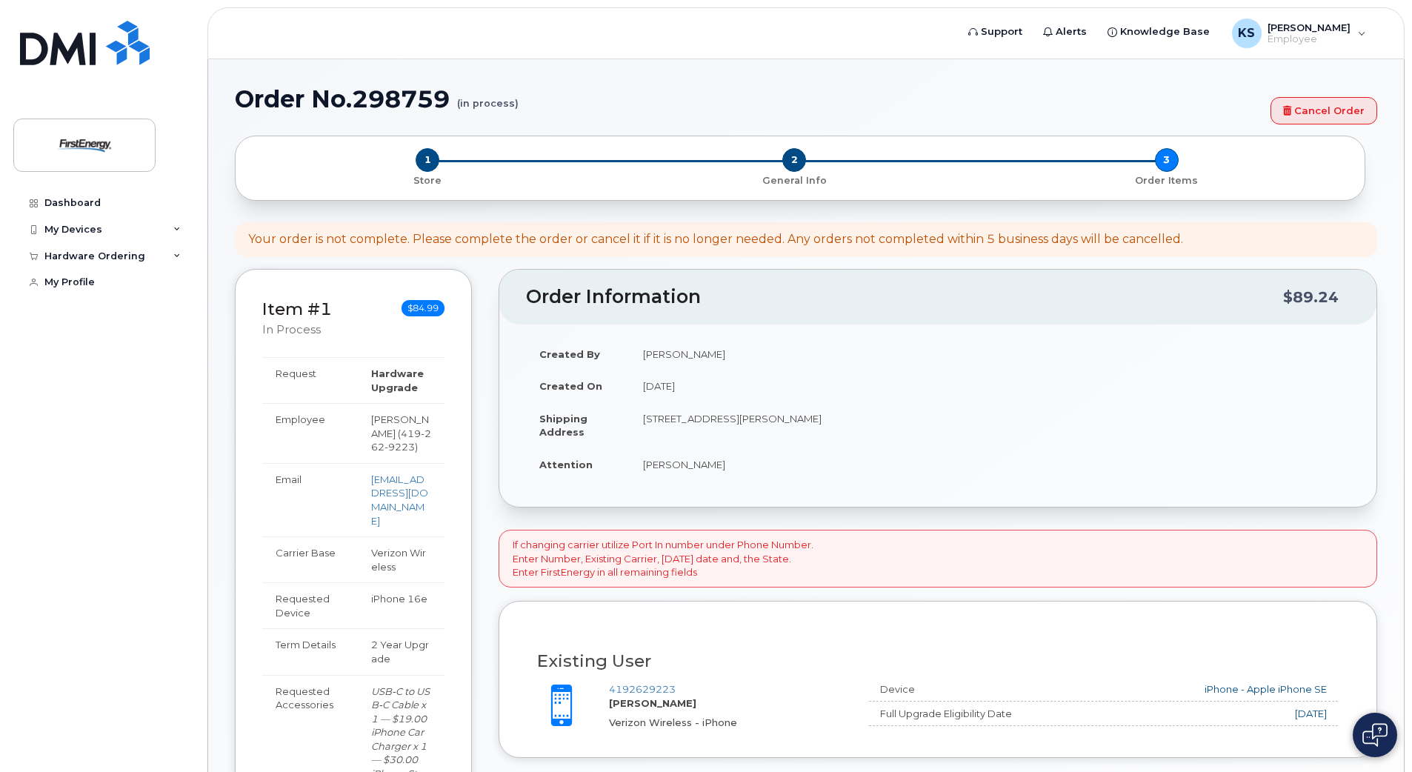
click at [408, 300] on span "$84.99" at bounding box center [422, 308] width 43 height 16
click at [792, 166] on span "2" at bounding box center [794, 160] width 24 height 24
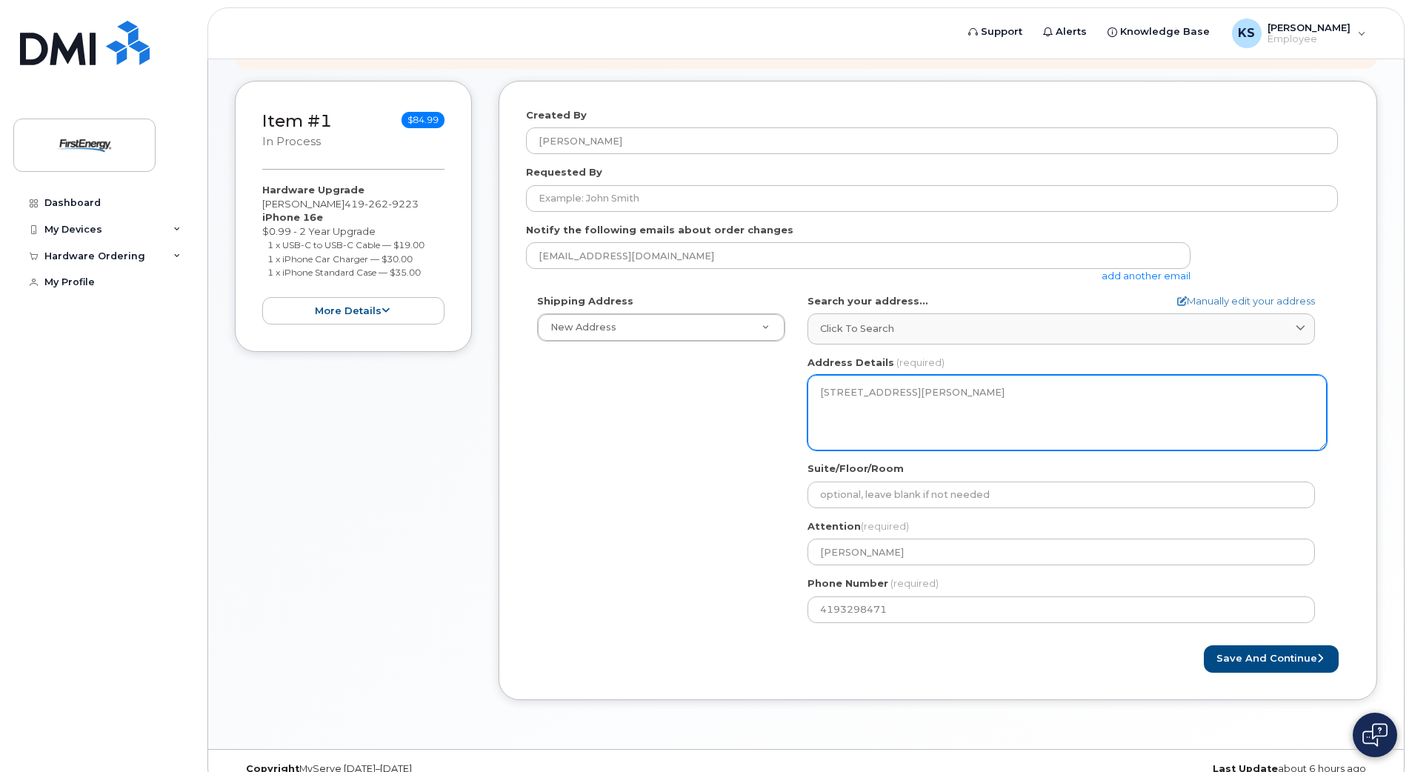
scroll to position [213, 0]
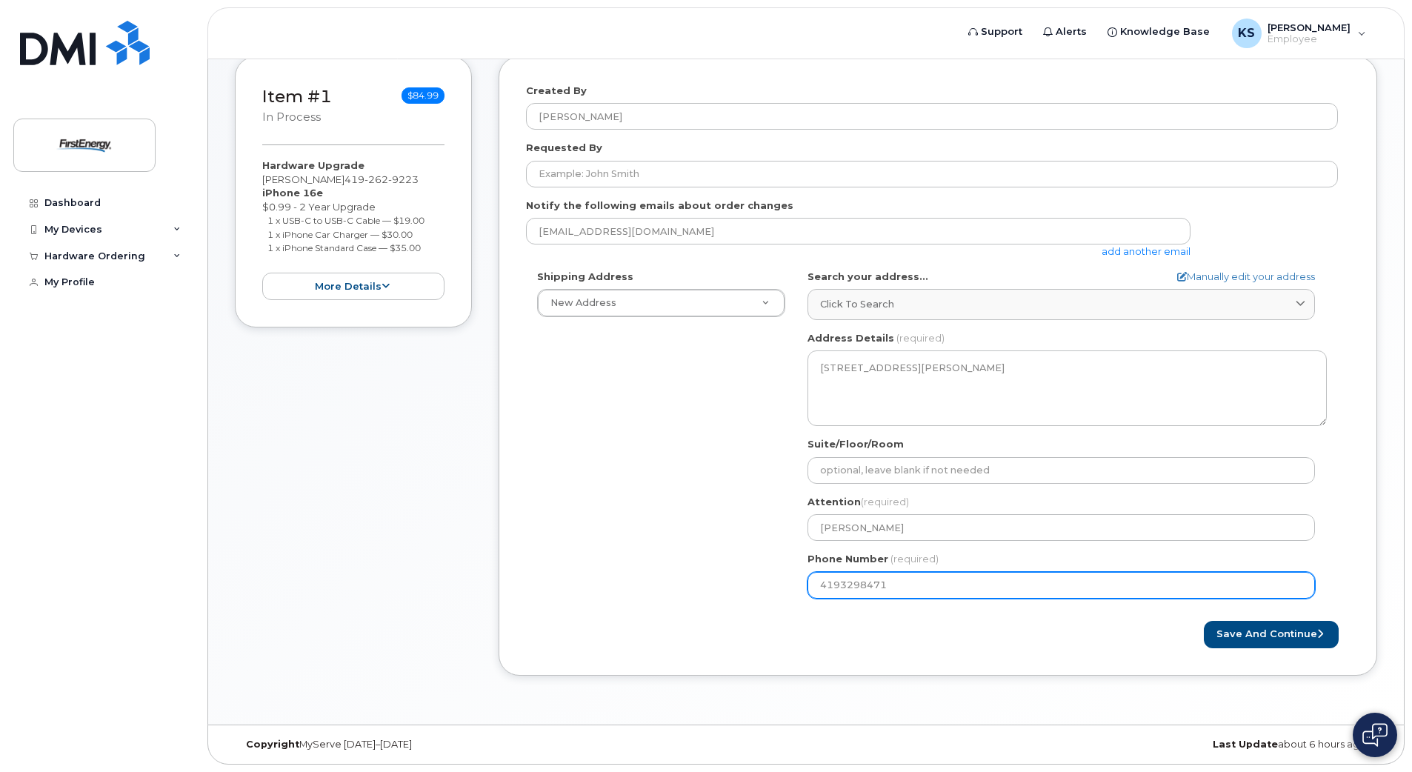
drag, startPoint x: 909, startPoint y: 579, endPoint x: 719, endPoint y: 557, distance: 191.7
click at [719, 557] on div "Shipping Address New Address New Address 5323 Bentbrook Dr OH Sylvania Search y…" at bounding box center [932, 440] width 812 height 340
paste input "2629223"
select select
type input "4192629223"
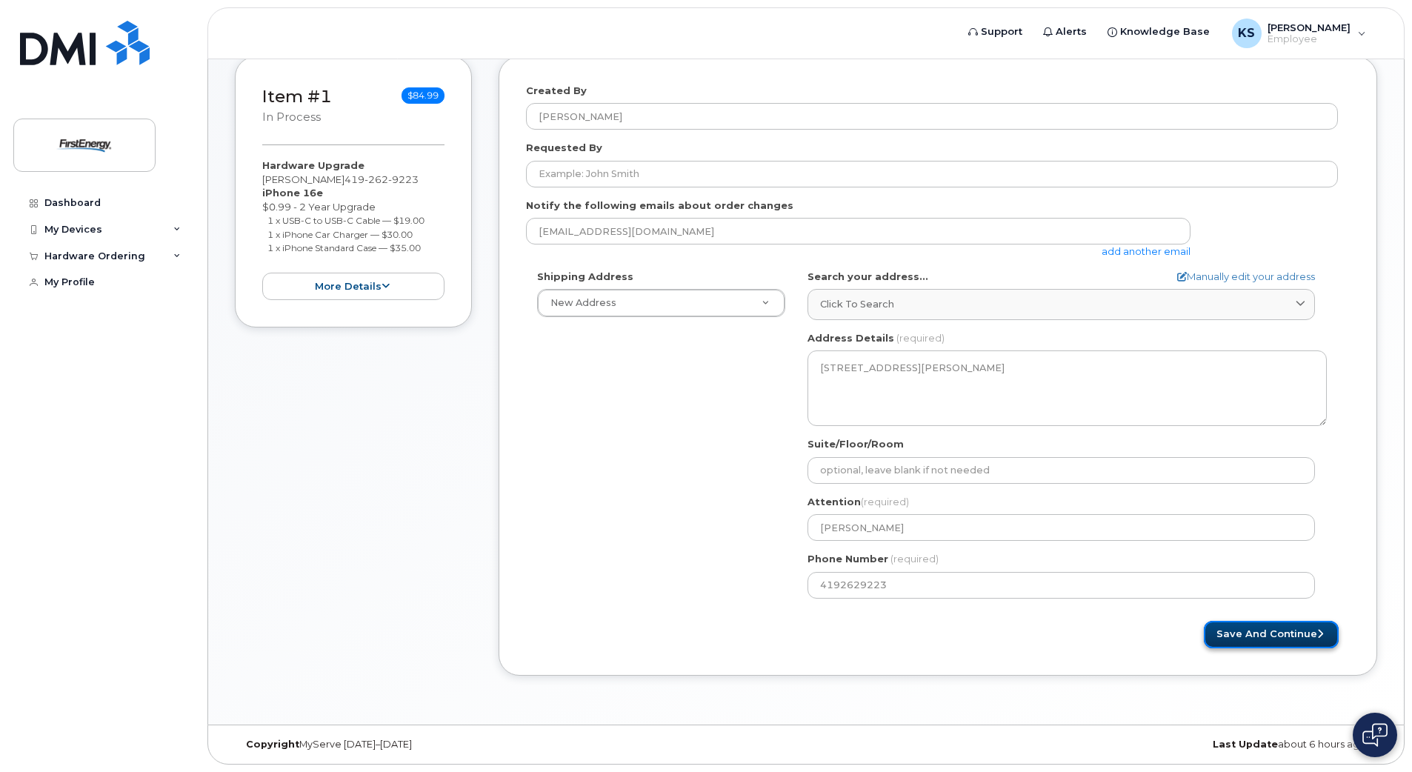
click at [1259, 624] on button "Save and Continue" at bounding box center [1271, 634] width 135 height 27
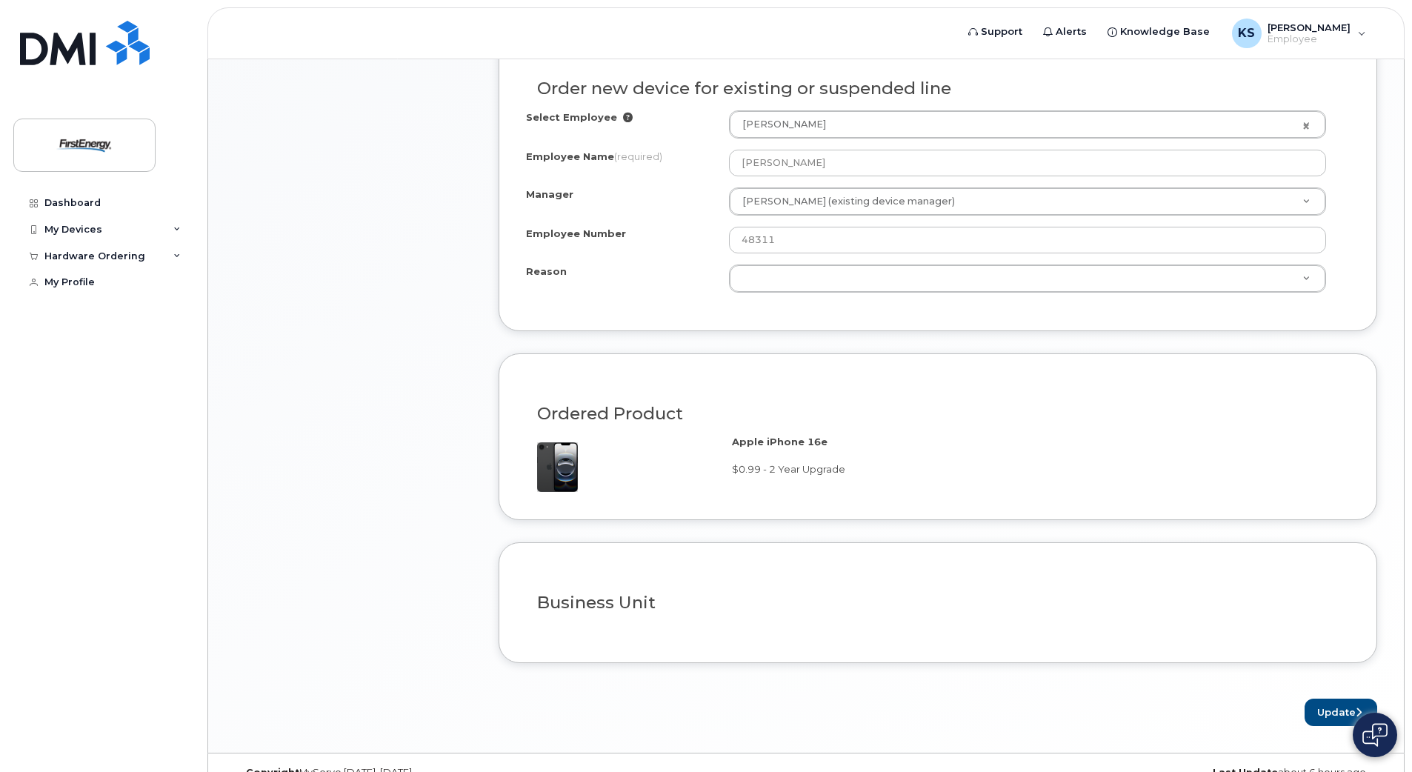
scroll to position [780, 0]
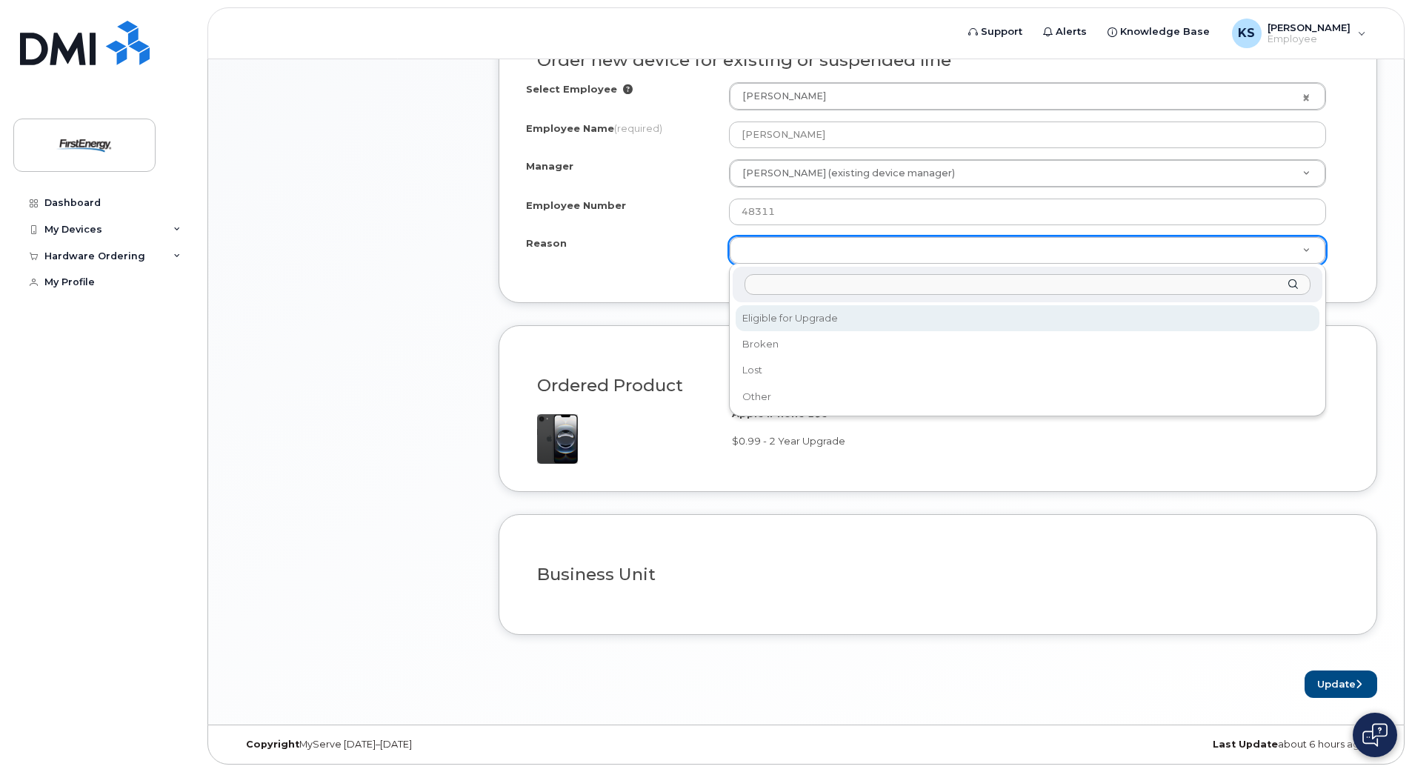
select select "eligible_for_upgrade"
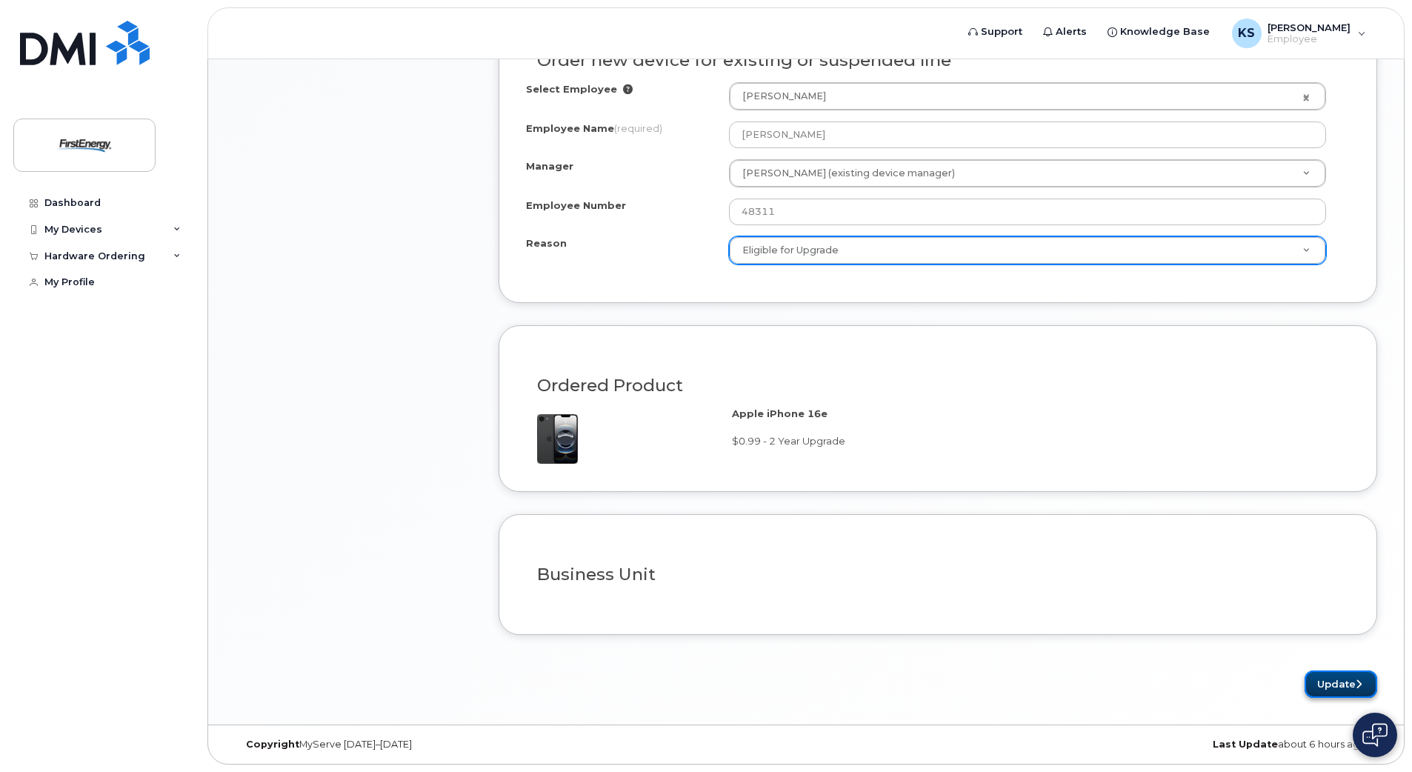
click at [1325, 674] on button "Update" at bounding box center [1340, 683] width 73 height 27
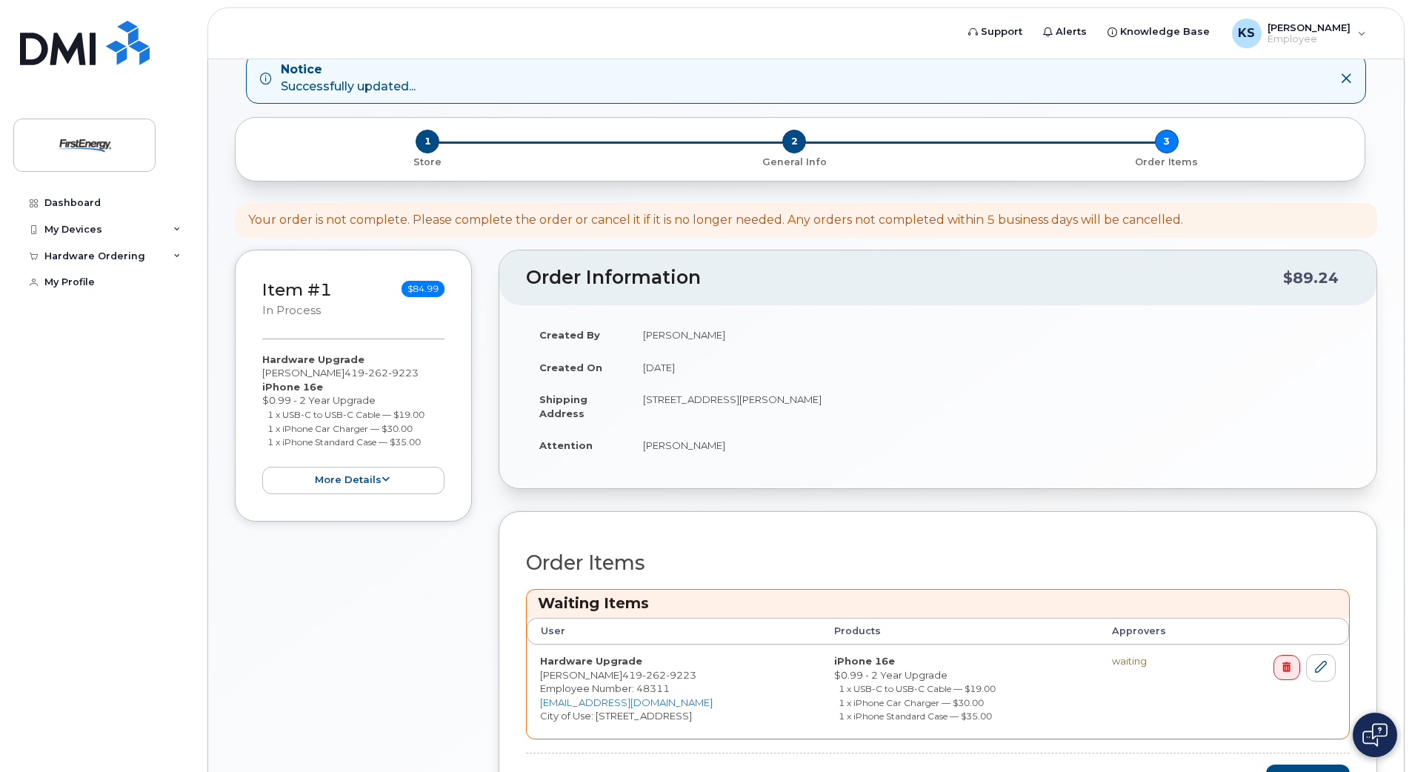
scroll to position [226, 0]
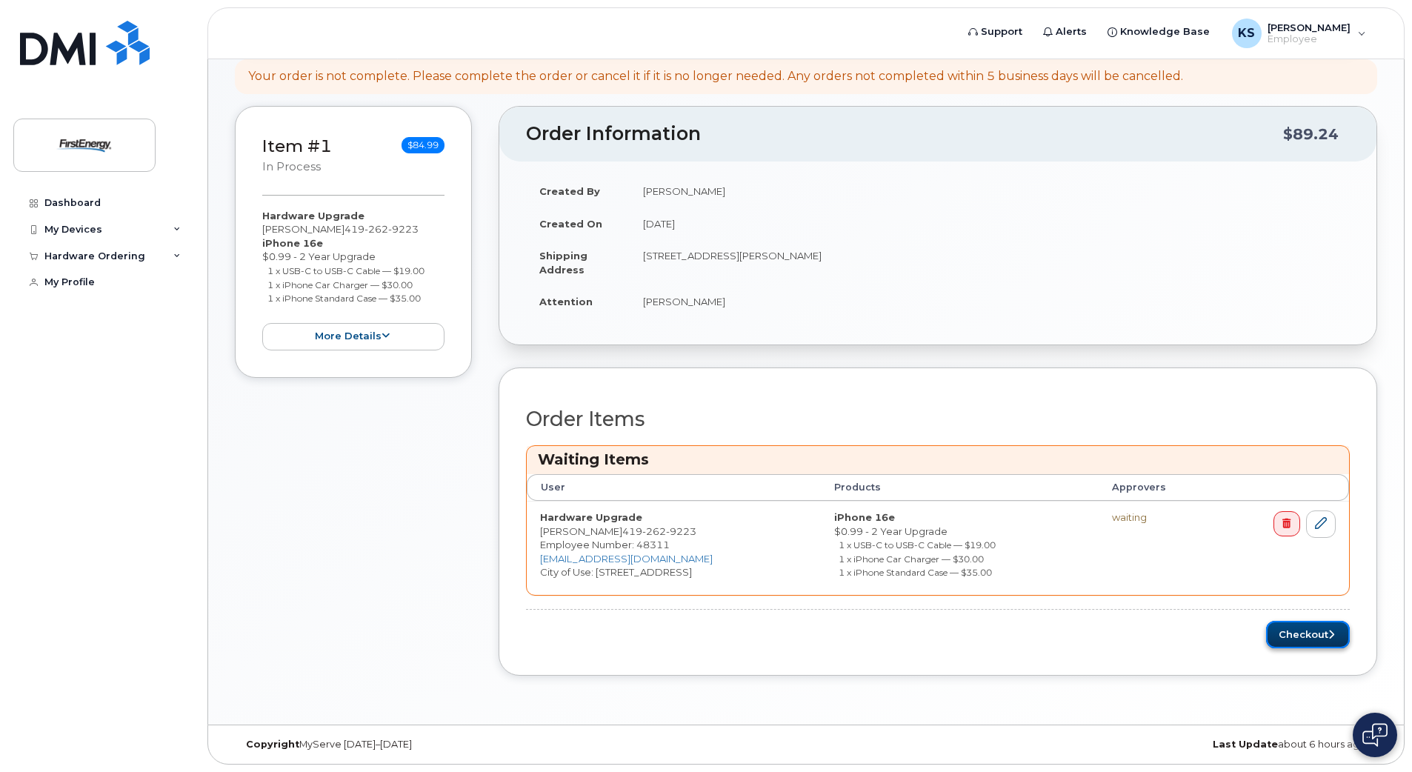
click at [1313, 633] on button "Checkout" at bounding box center [1308, 634] width 84 height 27
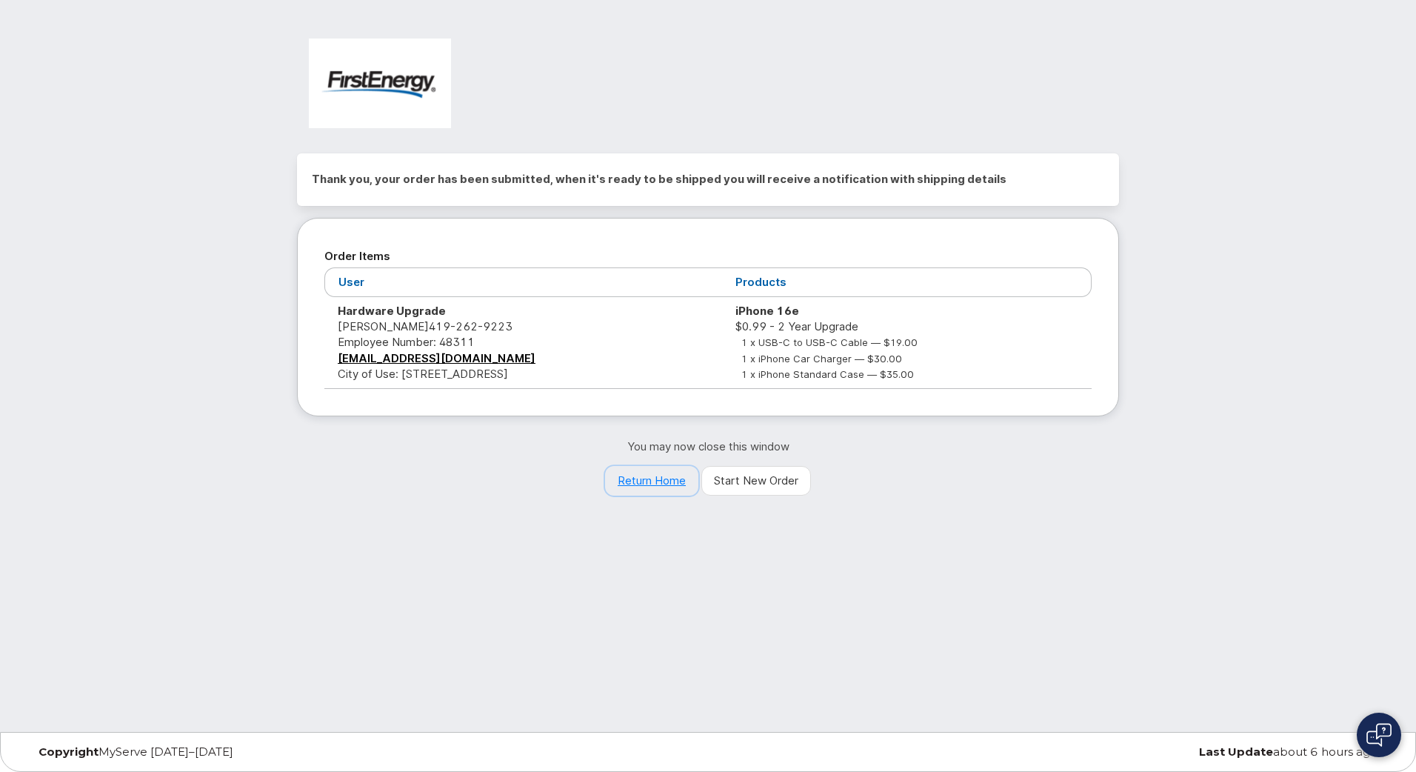
click at [629, 480] on link "Return Home" at bounding box center [651, 481] width 93 height 30
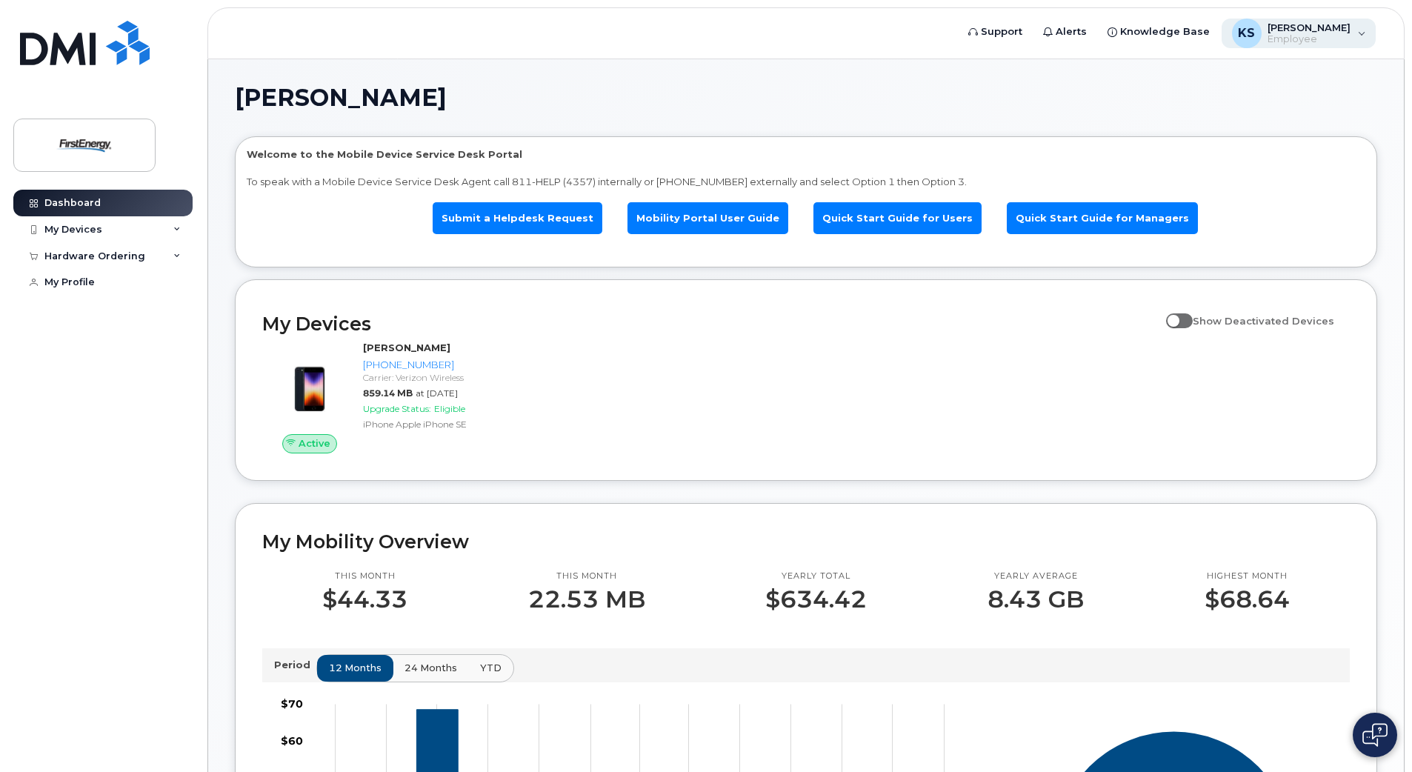
click at [1313, 28] on span "[PERSON_NAME]" at bounding box center [1308, 27] width 83 height 12
click at [95, 227] on div "My Devices" at bounding box center [73, 230] width 58 height 12
click at [107, 342] on div "Hardware Ordering" at bounding box center [94, 336] width 101 height 12
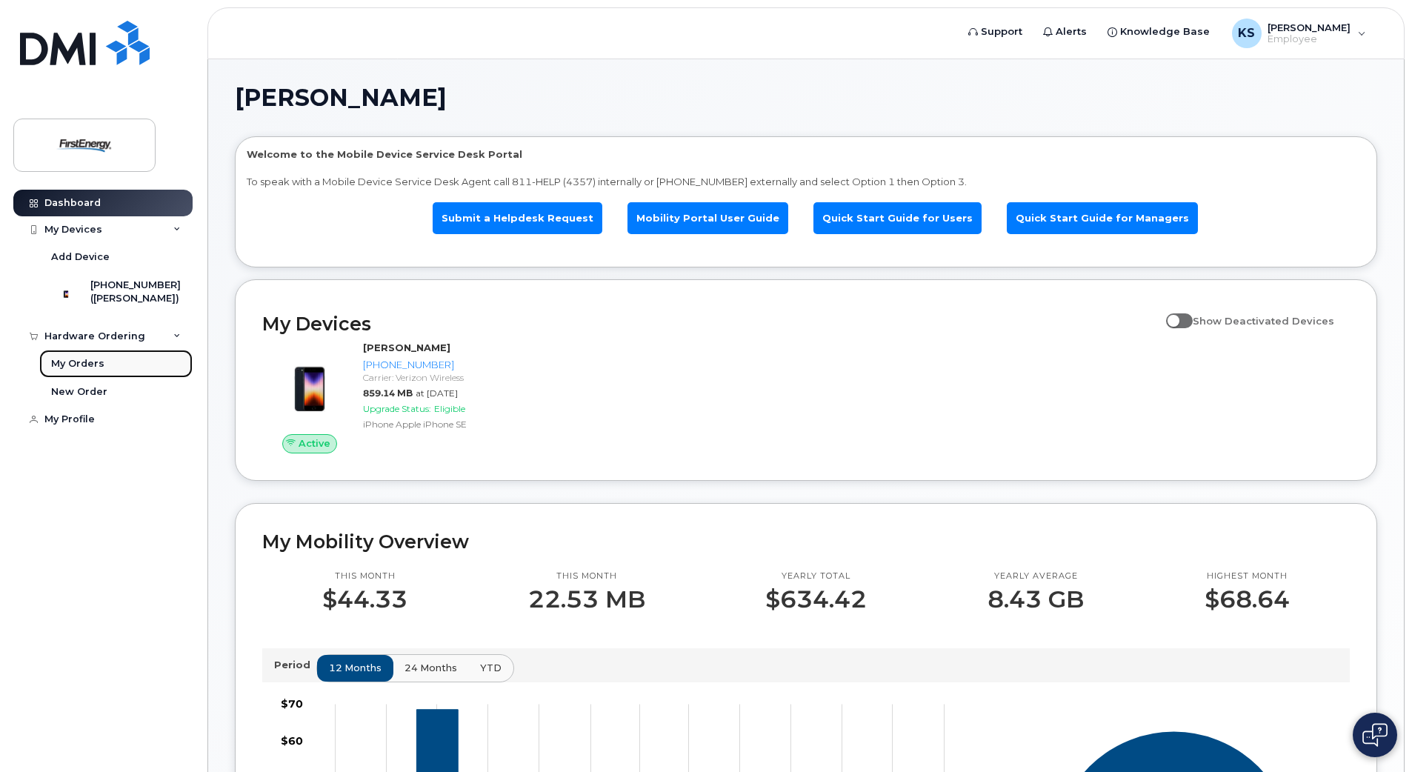
click at [84, 370] on div "My Orders" at bounding box center [77, 363] width 53 height 13
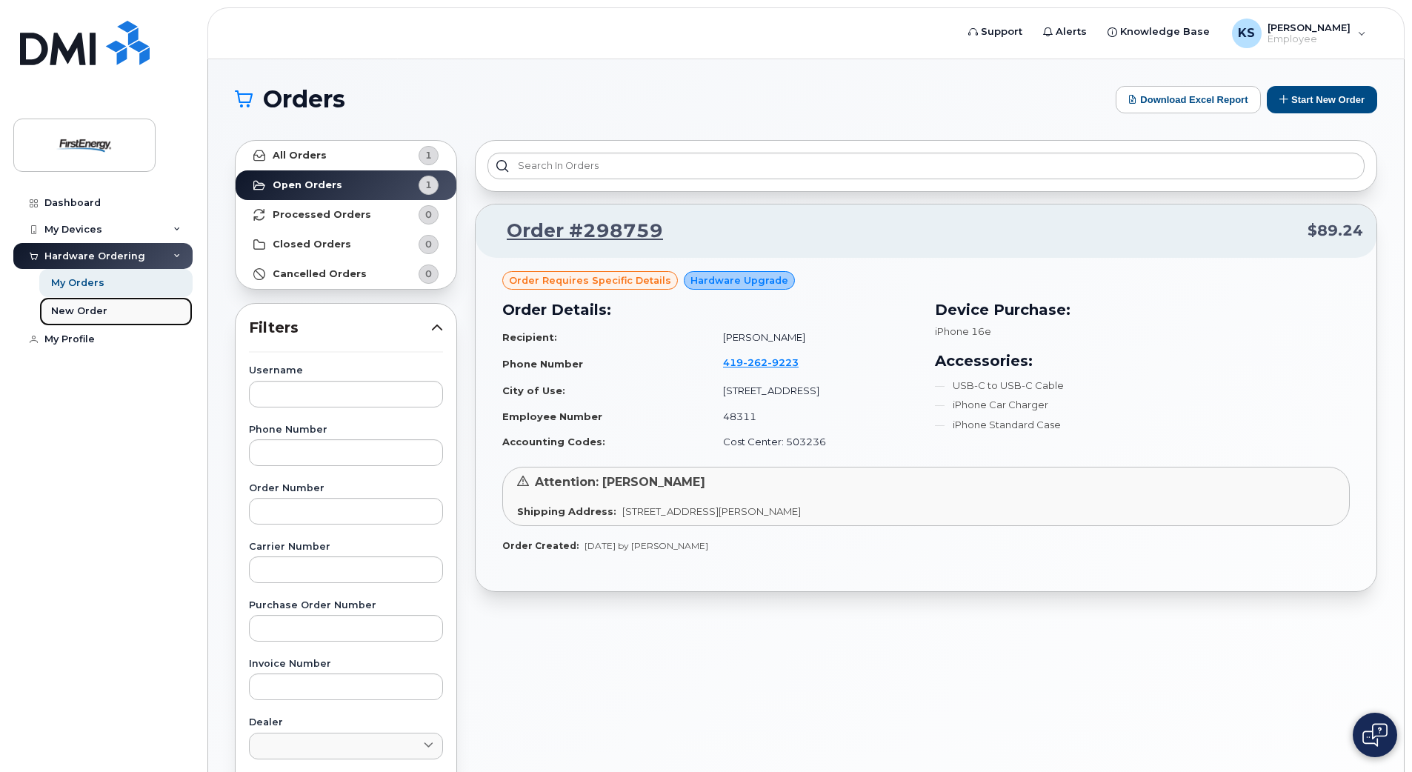
click at [64, 312] on div "New Order" at bounding box center [79, 310] width 56 height 13
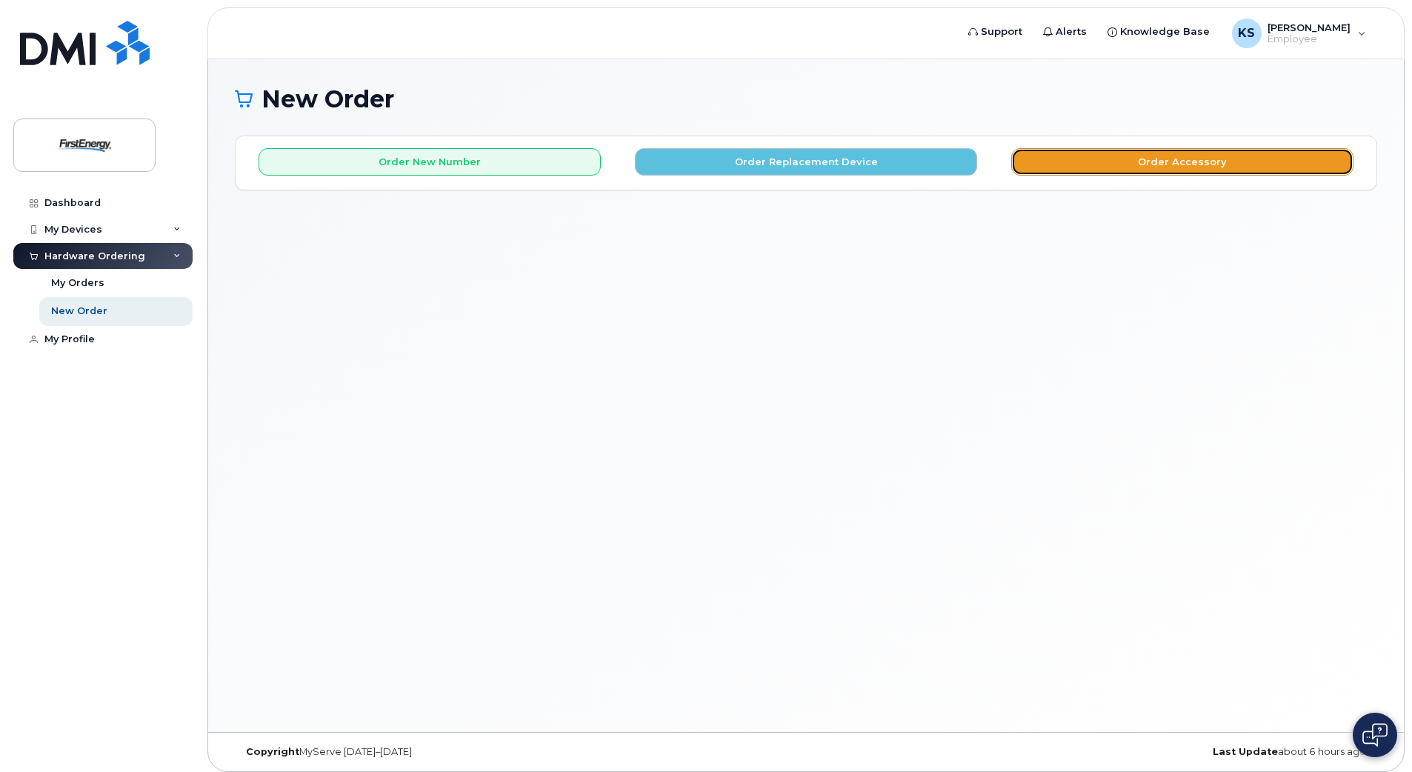
click at [1280, 156] on button "Order Accessory" at bounding box center [1182, 161] width 342 height 27
